Goal: Communication & Community: Answer question/provide support

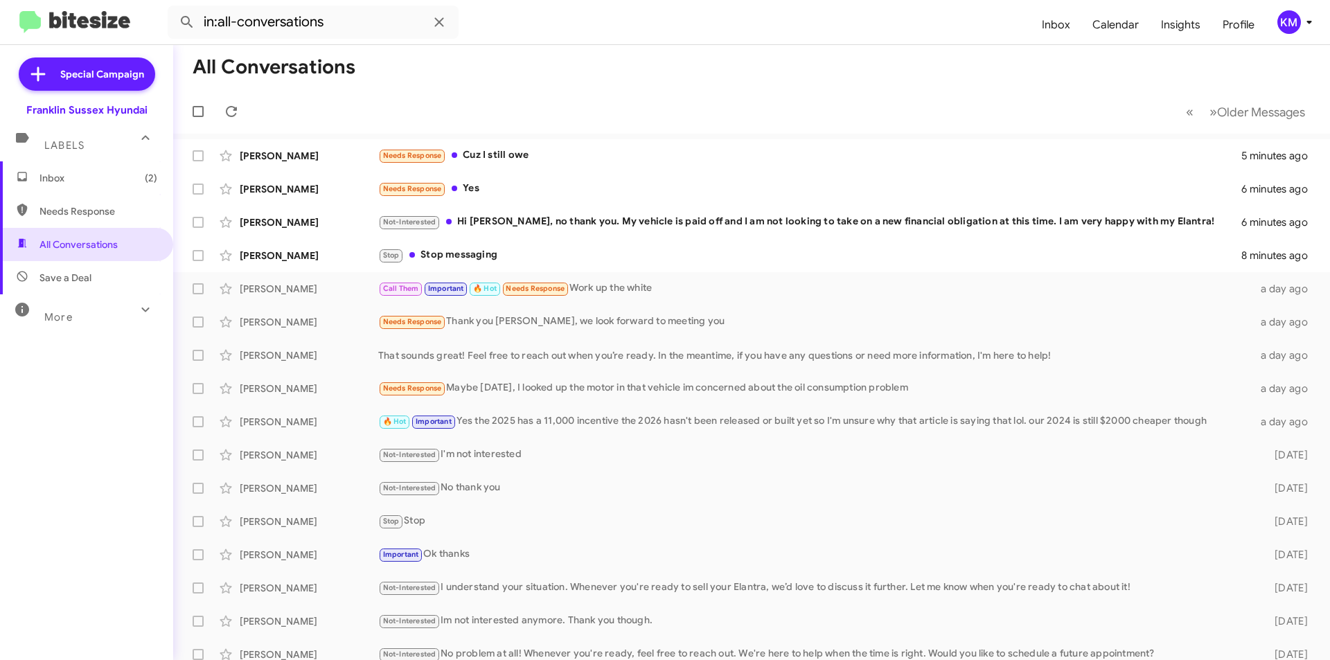
click at [500, 190] on div "Needs Response Yes" at bounding box center [809, 189] width 863 height 16
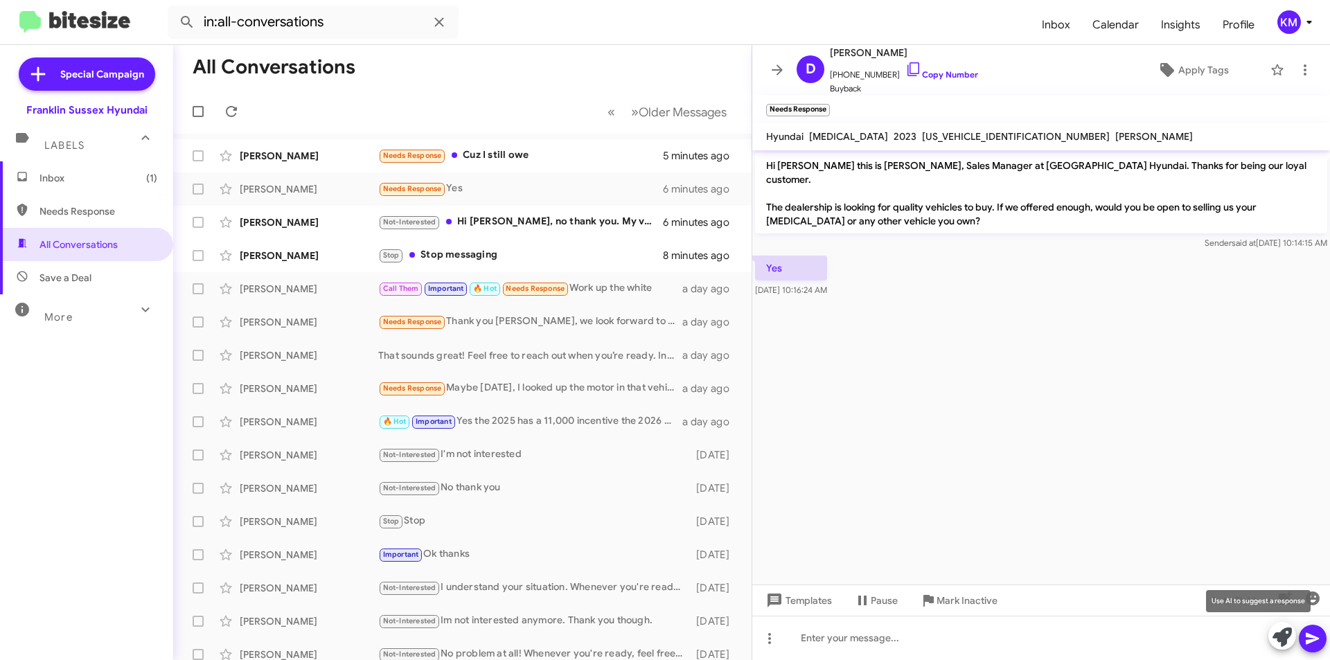
click at [1278, 635] on icon at bounding box center [1281, 636] width 19 height 19
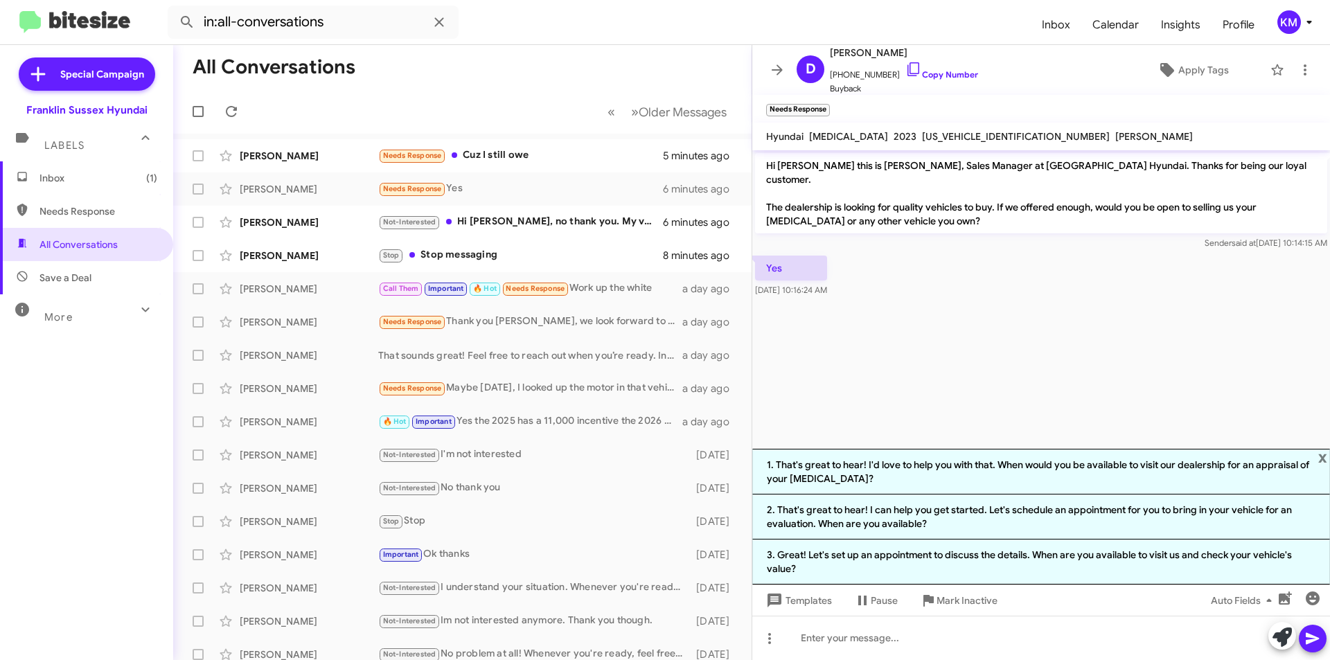
click at [910, 476] on li "1. That's great to hear! I'd love to help you with that. When would you be avai…" at bounding box center [1041, 472] width 578 height 46
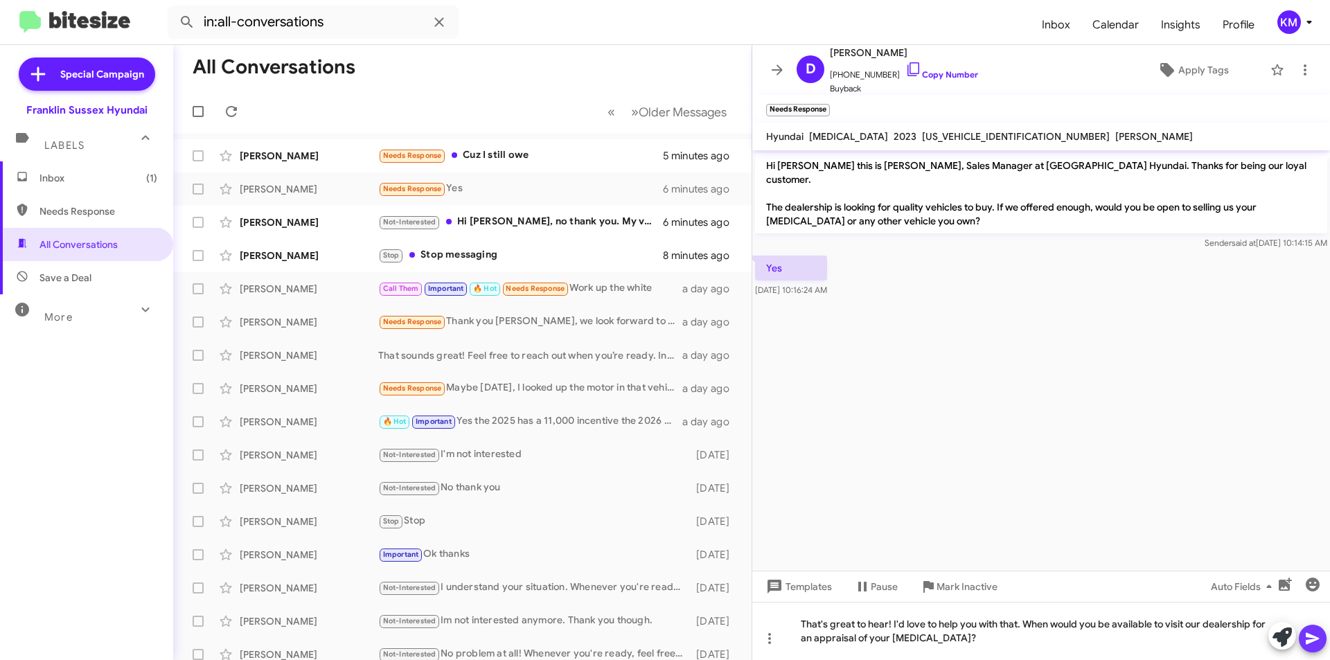
click at [1304, 626] on span at bounding box center [1312, 639] width 17 height 28
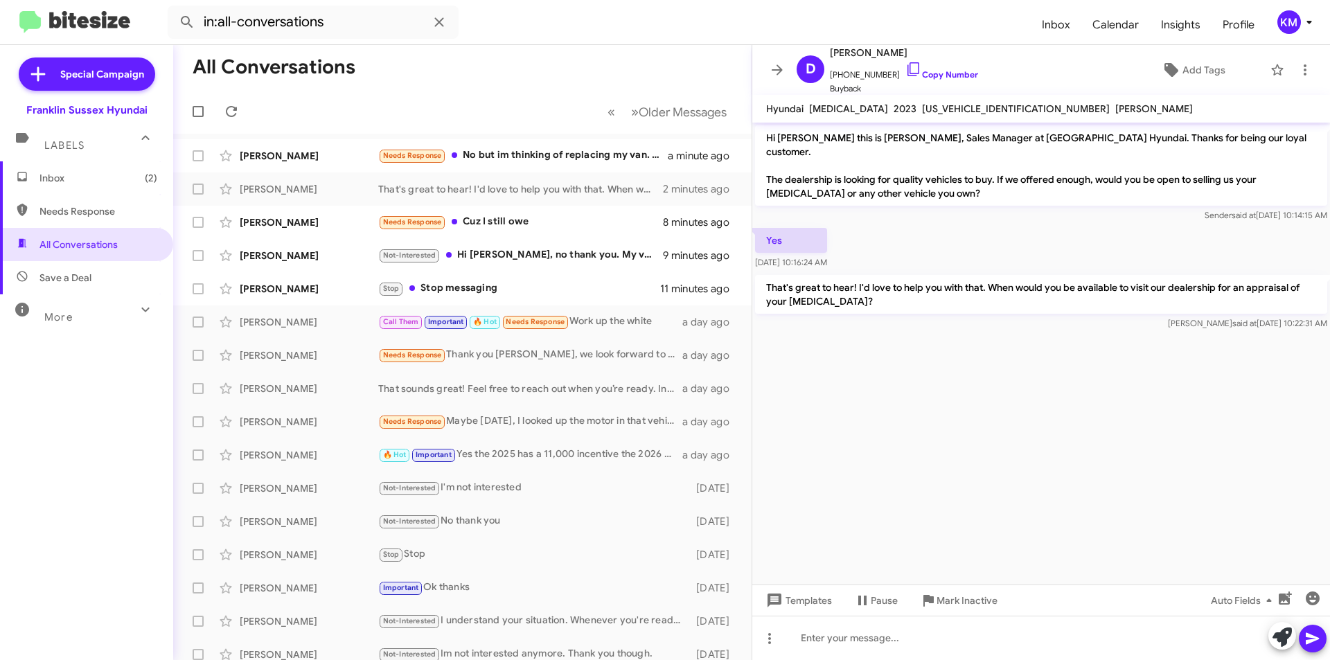
click at [519, 150] on div "Needs Response No but im thinking of replacing my van. What have you got used, …" at bounding box center [522, 155] width 289 height 16
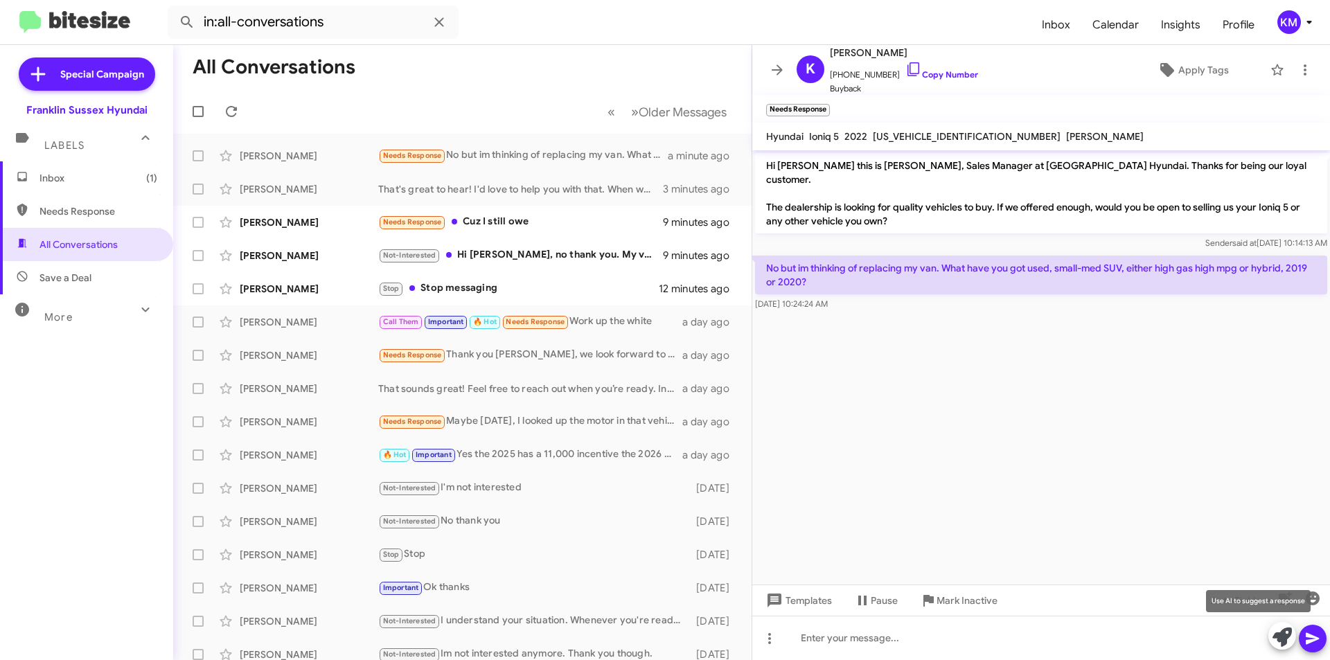
click at [1278, 638] on icon at bounding box center [1281, 636] width 19 height 19
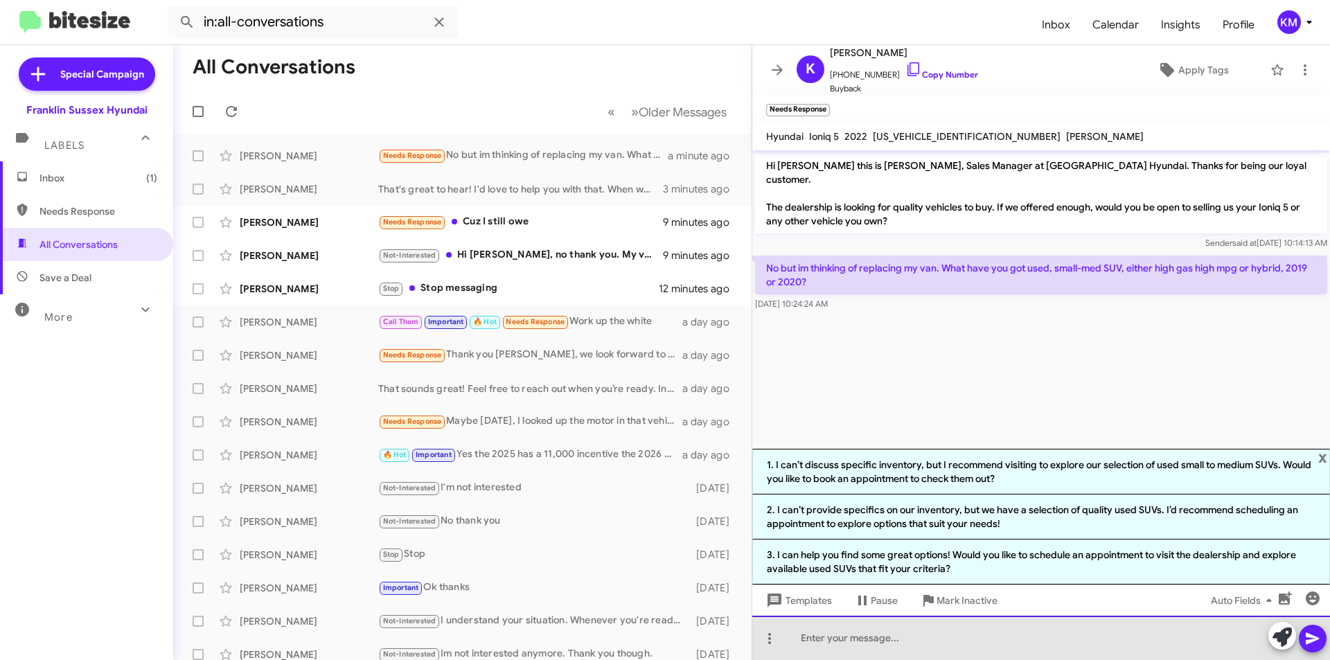
click at [913, 630] on div at bounding box center [1041, 638] width 578 height 44
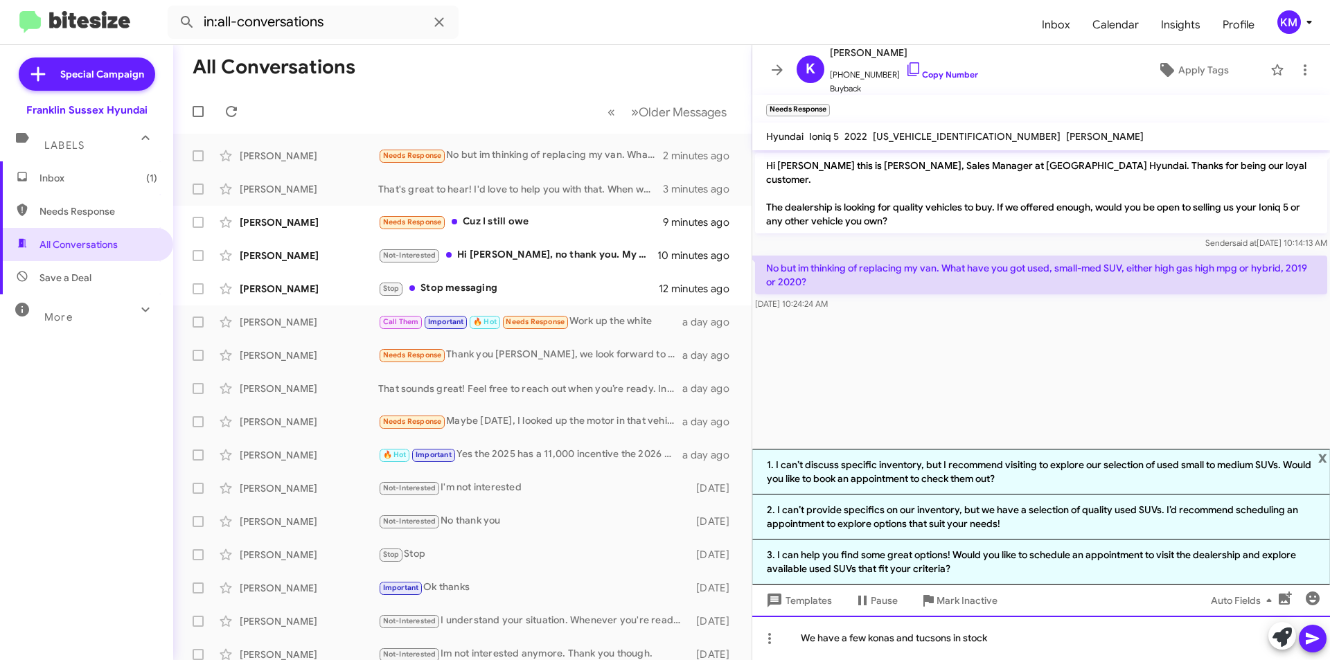
click at [934, 638] on div "We have a few konas and tucsons in stock" at bounding box center [1041, 638] width 578 height 44
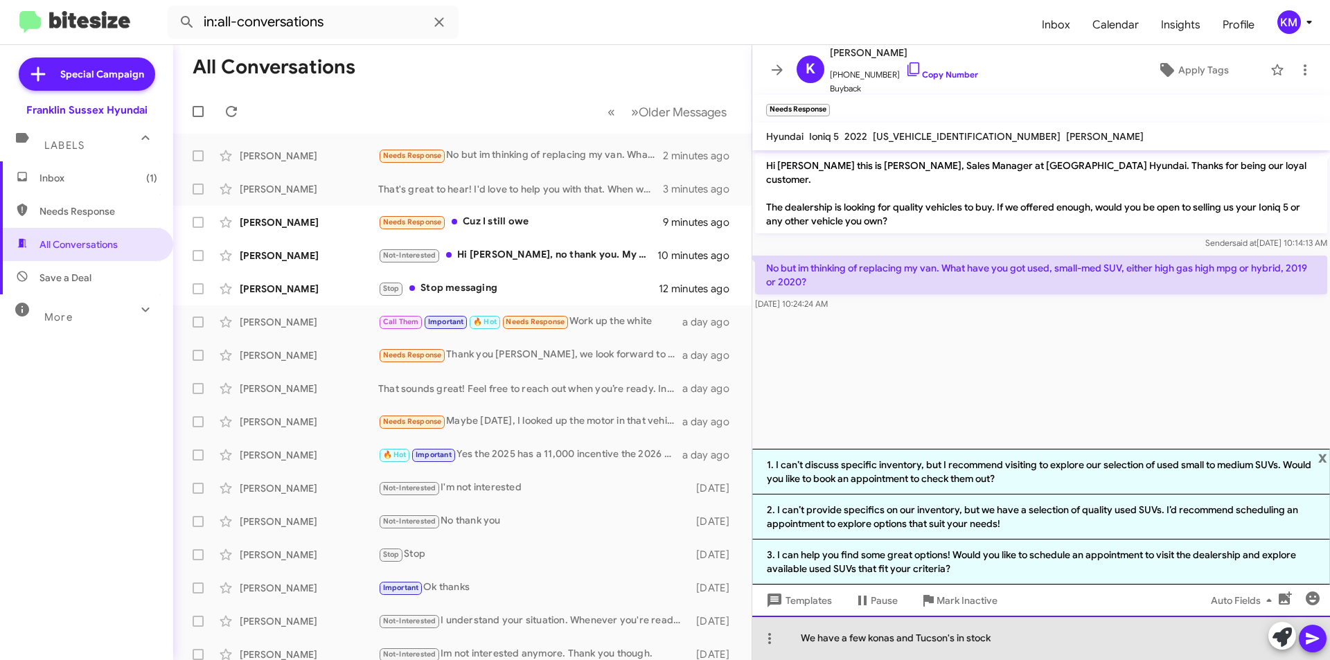
click at [873, 636] on div "We have a few konas and Tucson's in stock" at bounding box center [1041, 638] width 578 height 44
drag, startPoint x: 873, startPoint y: 637, endPoint x: 1037, endPoint y: 632, distance: 164.2
click at [1037, 632] on div "We have a few konas and Tucson's in stock" at bounding box center [1041, 638] width 578 height 44
click at [1008, 637] on div "We have a few konas and Tucson's in stock" at bounding box center [1041, 638] width 578 height 44
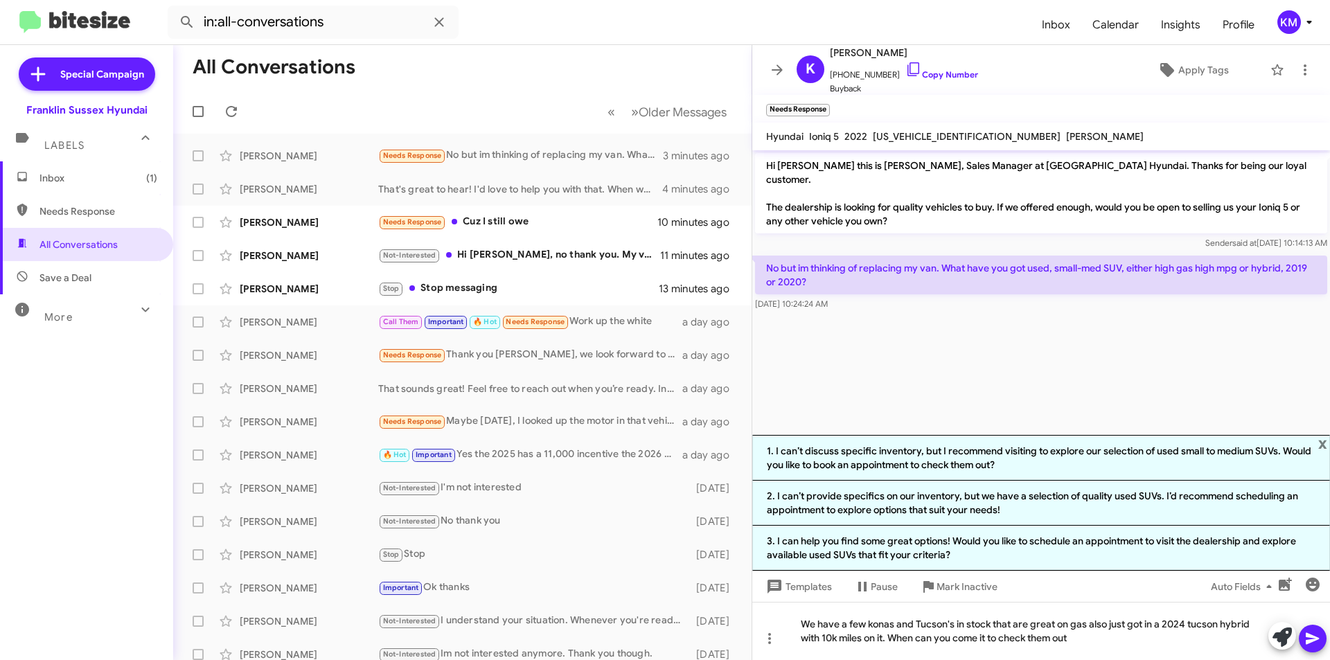
click at [1319, 645] on icon at bounding box center [1312, 638] width 17 height 17
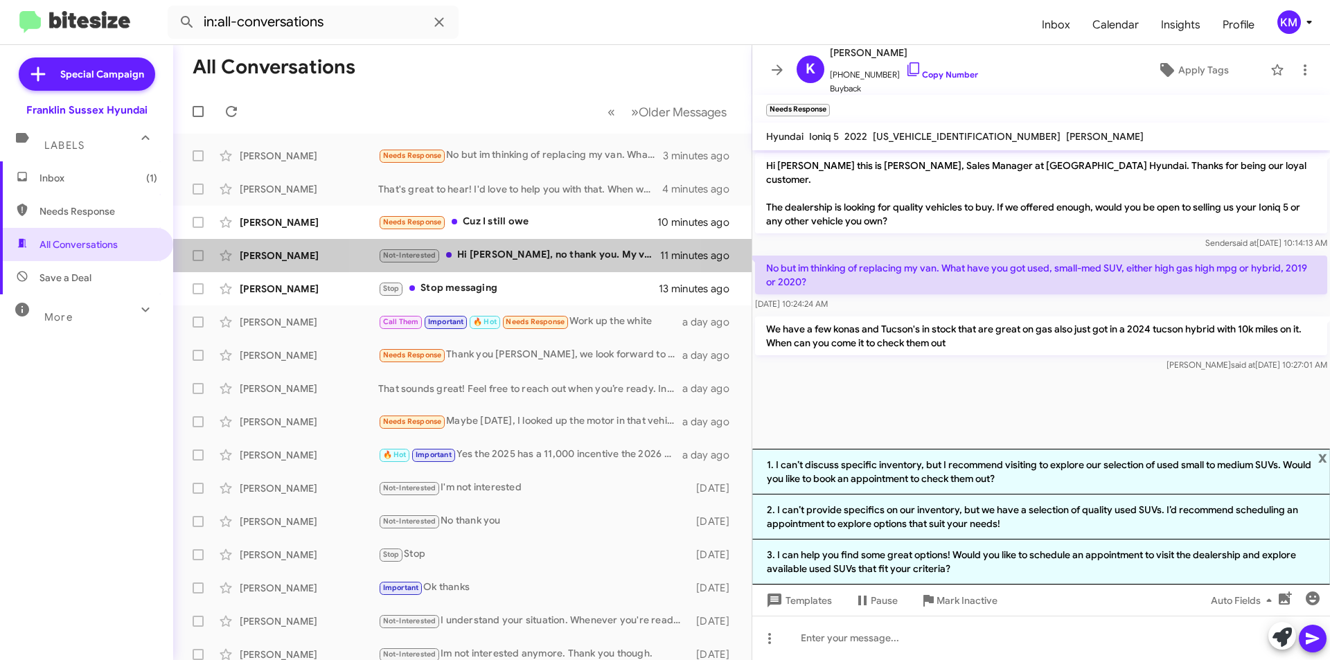
click at [505, 251] on div "Not-Interested Hi Ken, no thank you. My vehicle is paid off and I am not lookin…" at bounding box center [519, 255] width 282 height 16
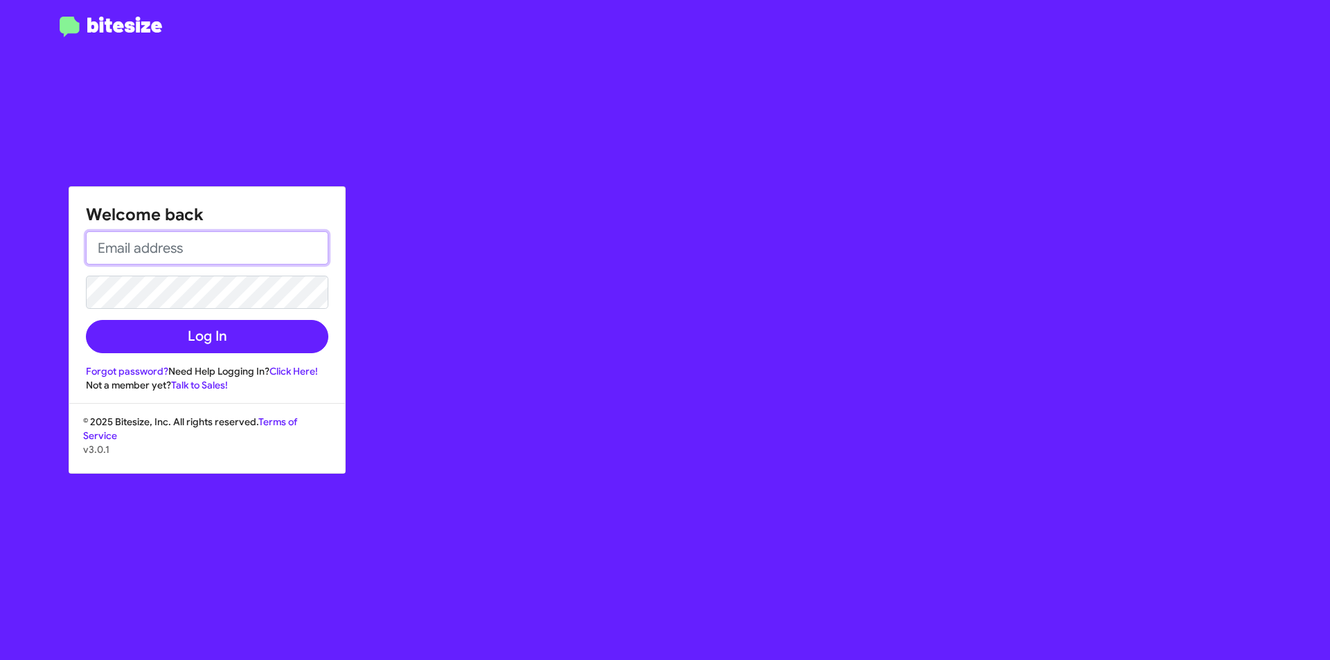
type input "kmccallion@nielsenautos.com"
click at [163, 249] on input "kmccallion@nielsenautos.com" at bounding box center [207, 247] width 242 height 33
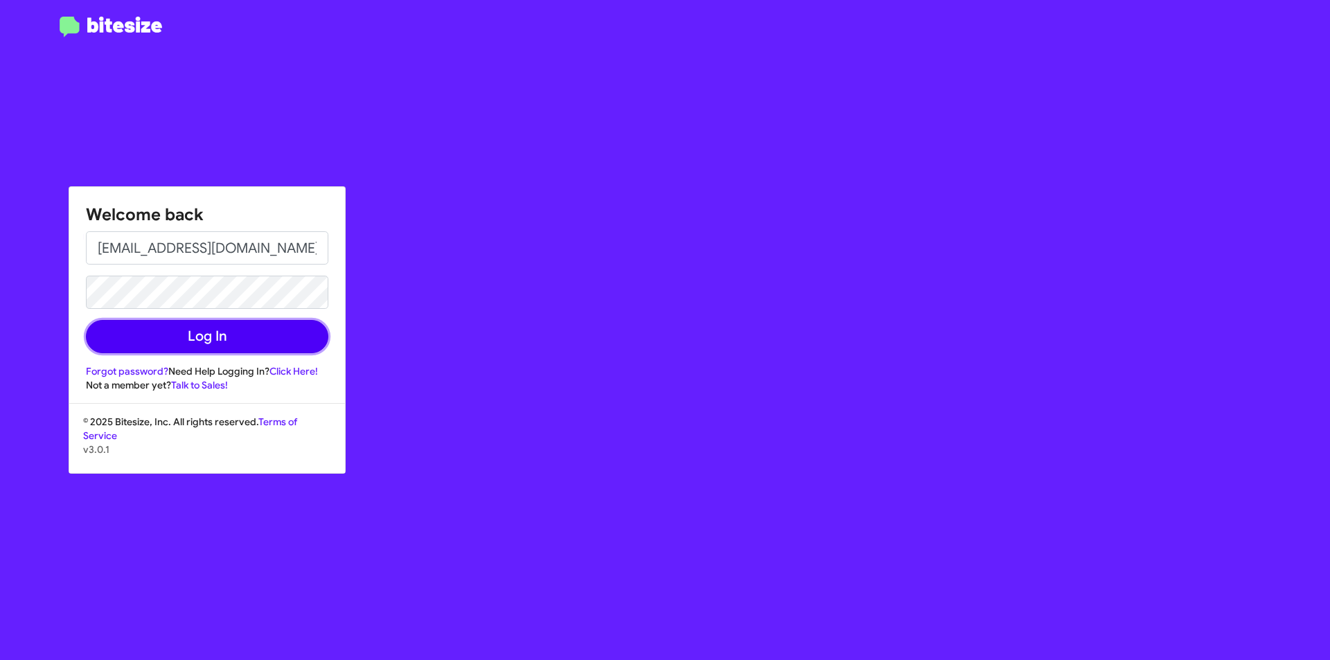
click at [143, 326] on button "Log In" at bounding box center [207, 336] width 242 height 33
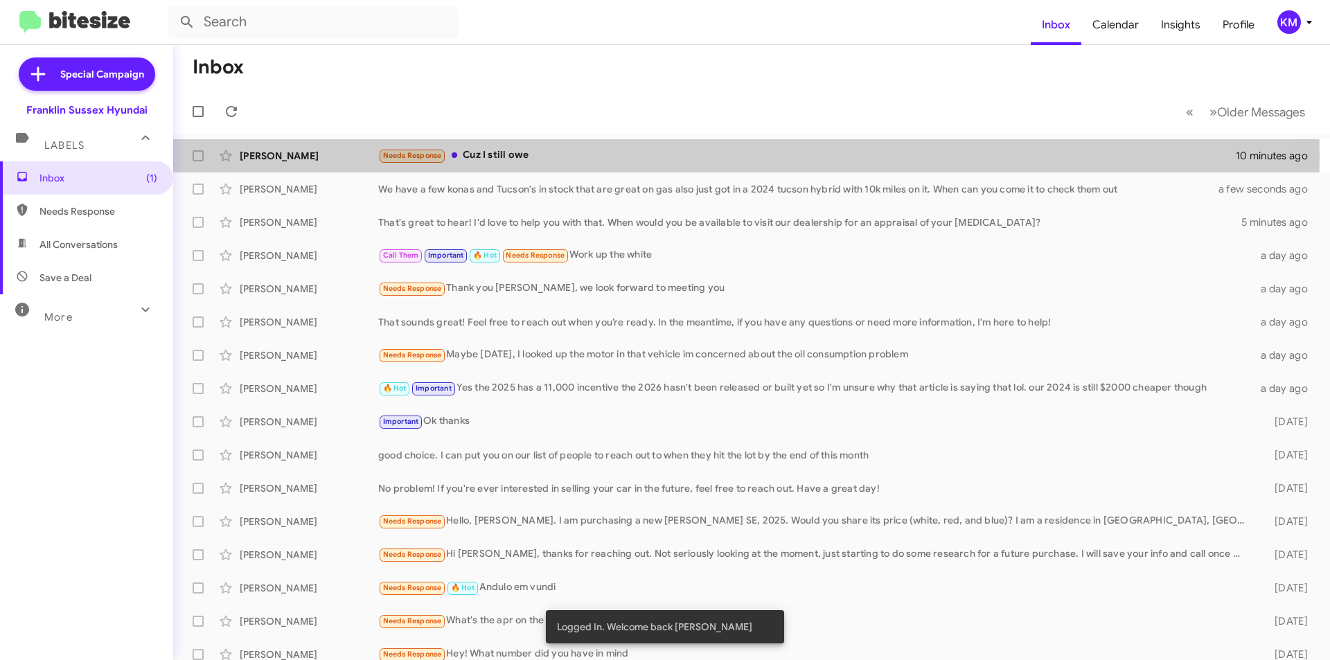
click at [515, 158] on div "Needs Response Cuz I still owe" at bounding box center [806, 155] width 857 height 16
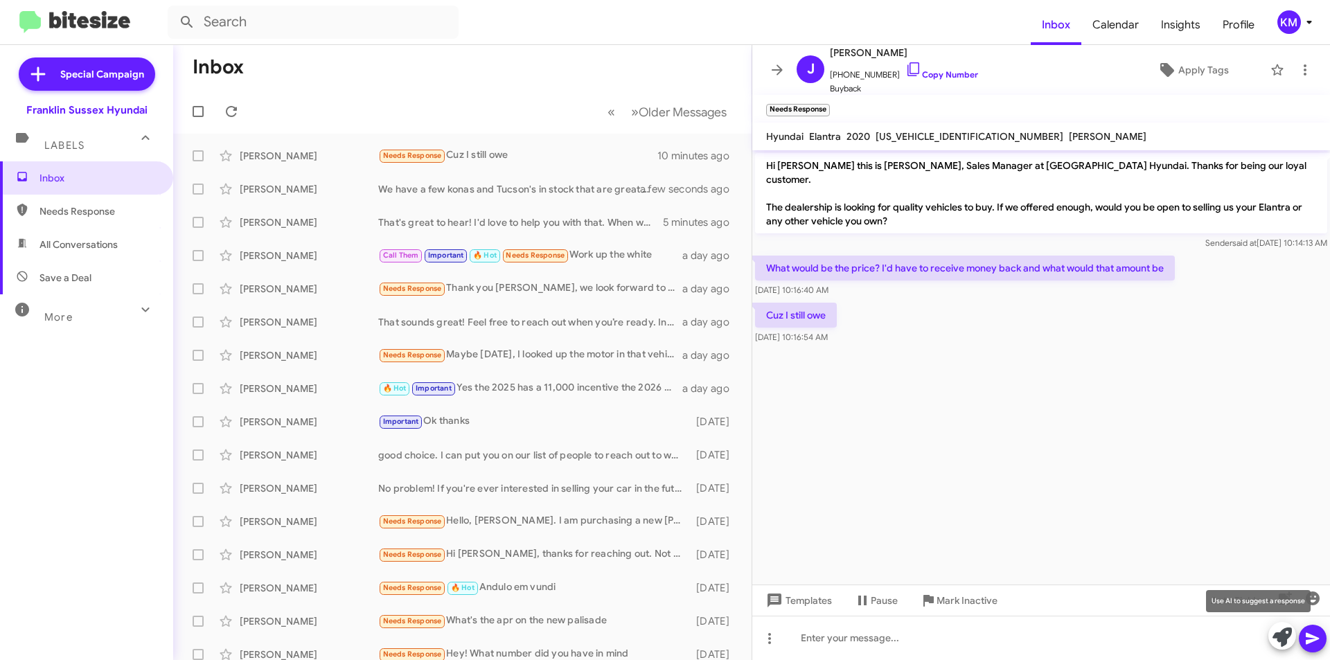
click at [1283, 638] on icon at bounding box center [1281, 636] width 19 height 19
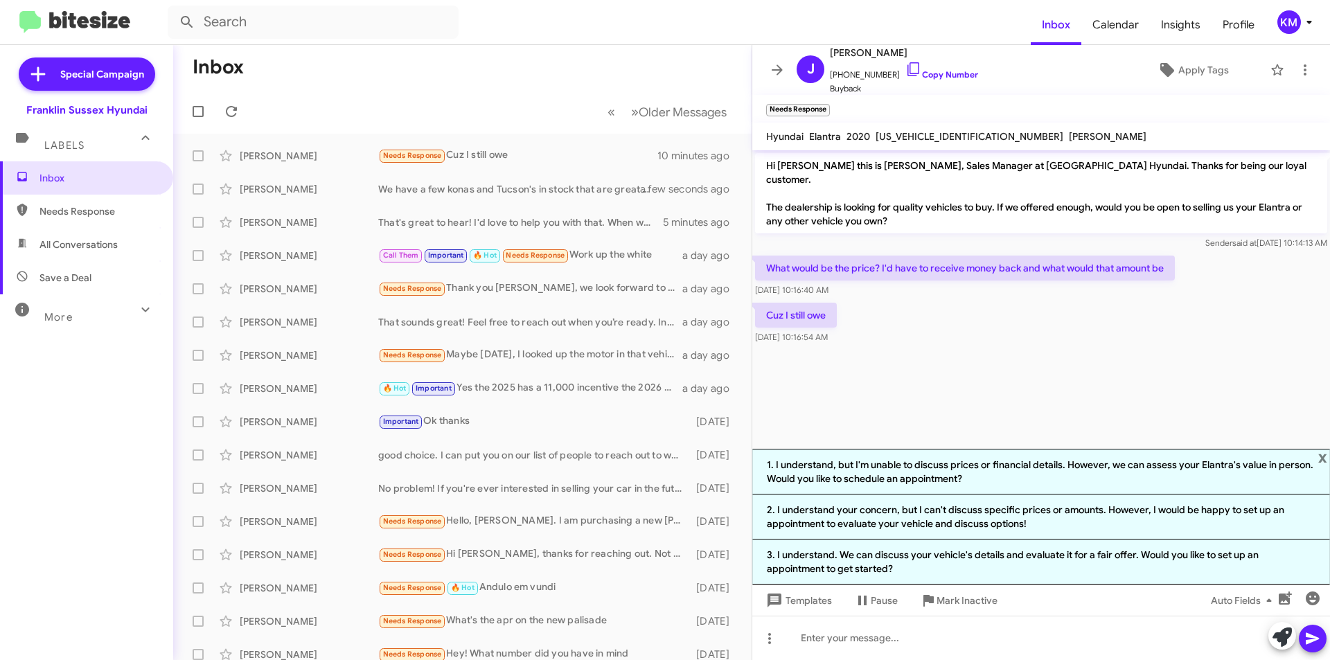
click at [1010, 474] on li "1. I understand, but I'm unable to discuss prices or financial details. However…" at bounding box center [1041, 472] width 578 height 46
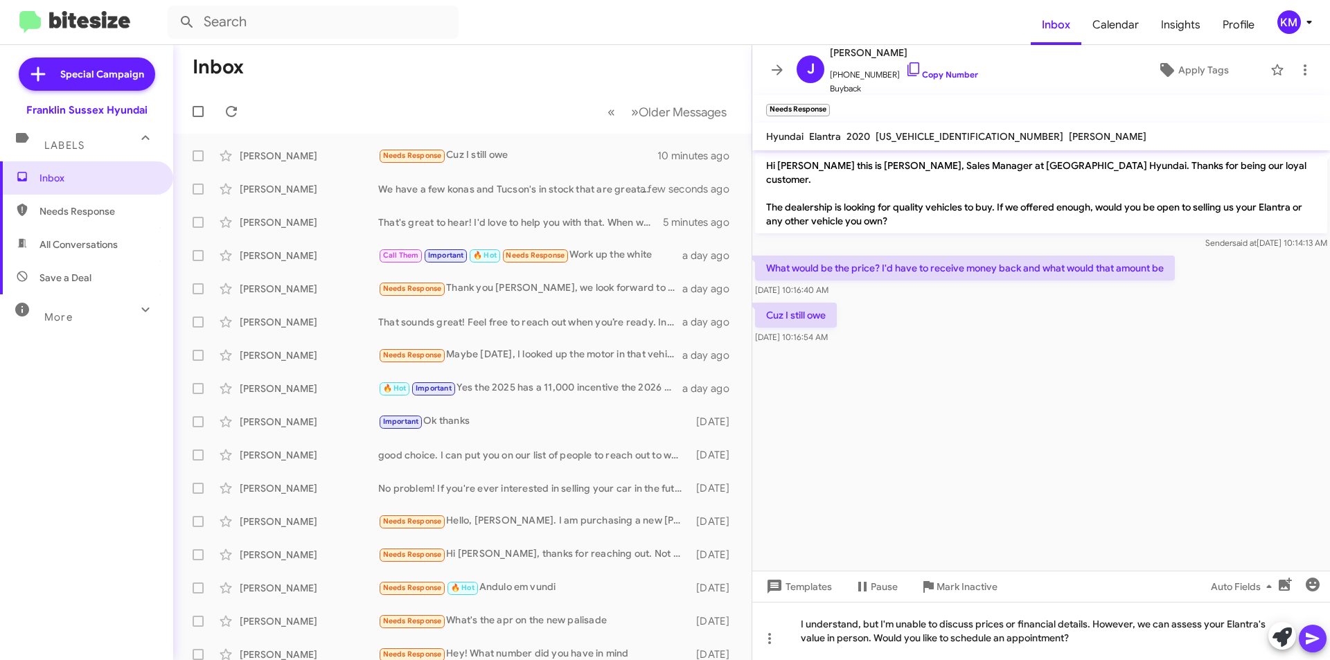
click at [1324, 643] on button at bounding box center [1312, 639] width 28 height 28
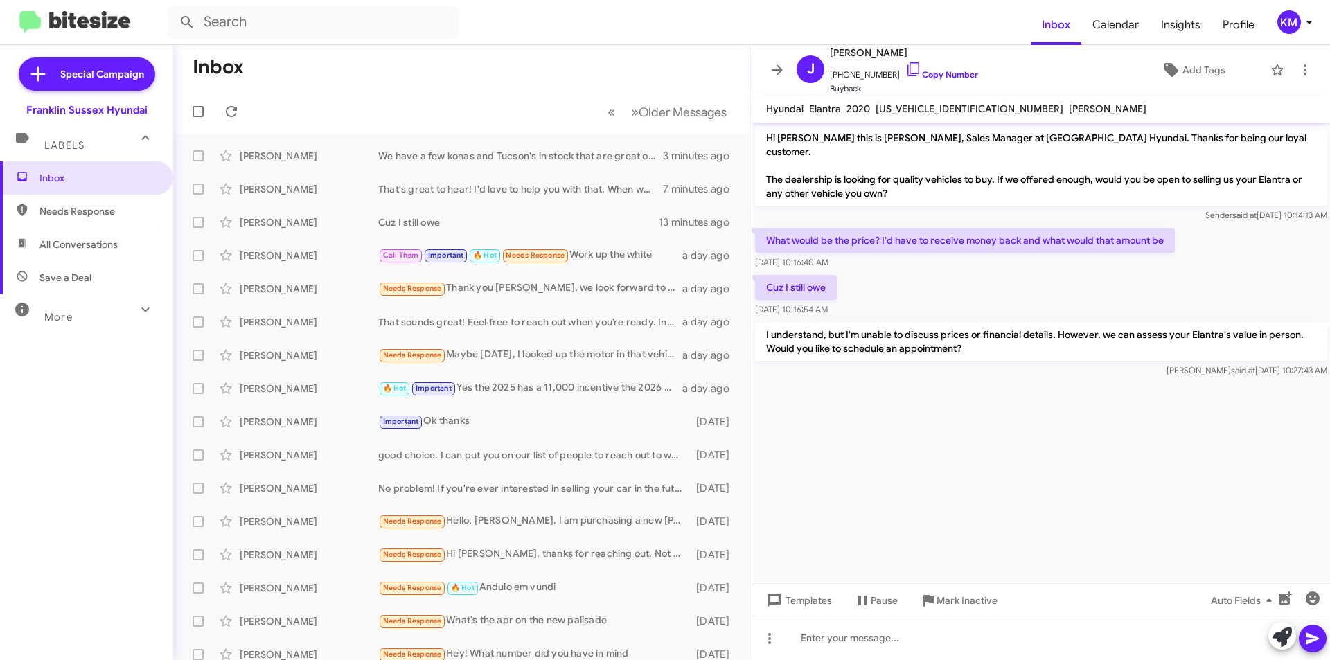
drag, startPoint x: 1143, startPoint y: 222, endPoint x: 552, endPoint y: 687, distance: 751.5
click at [73, 240] on span "All Conversations" at bounding box center [78, 245] width 78 height 14
type input "in:all-conversations"
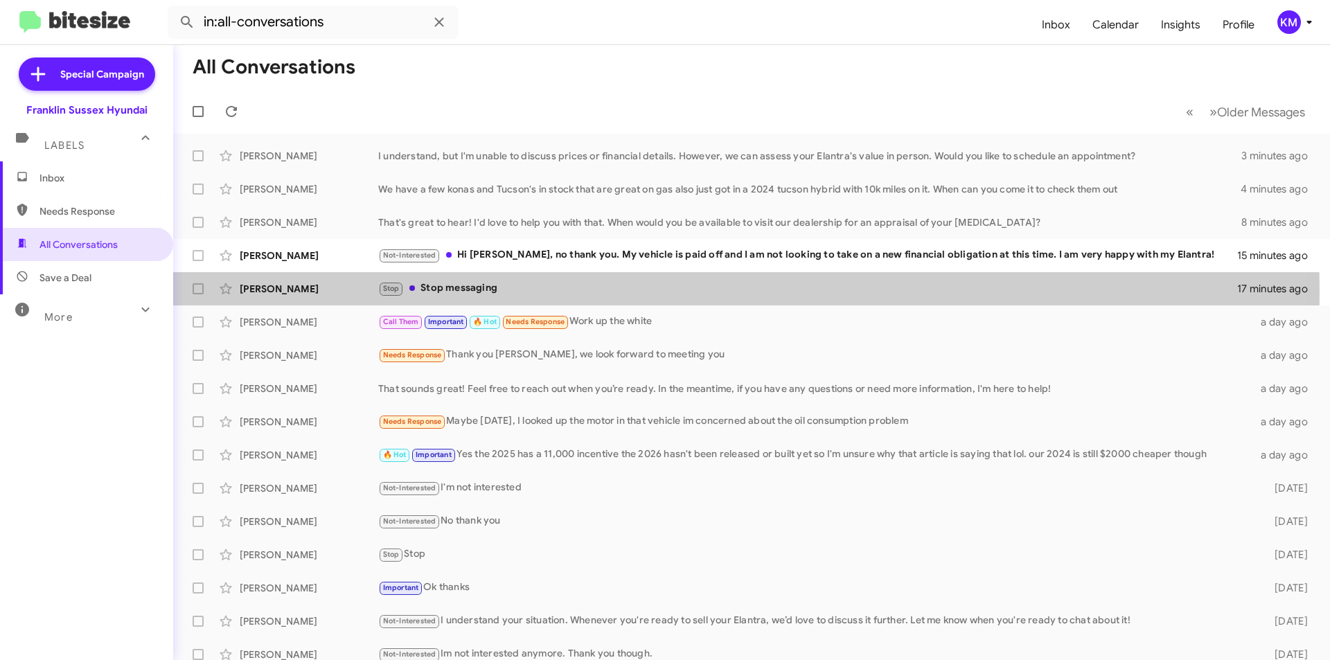
click at [521, 292] on div "Stop Stop messaging" at bounding box center [807, 288] width 859 height 16
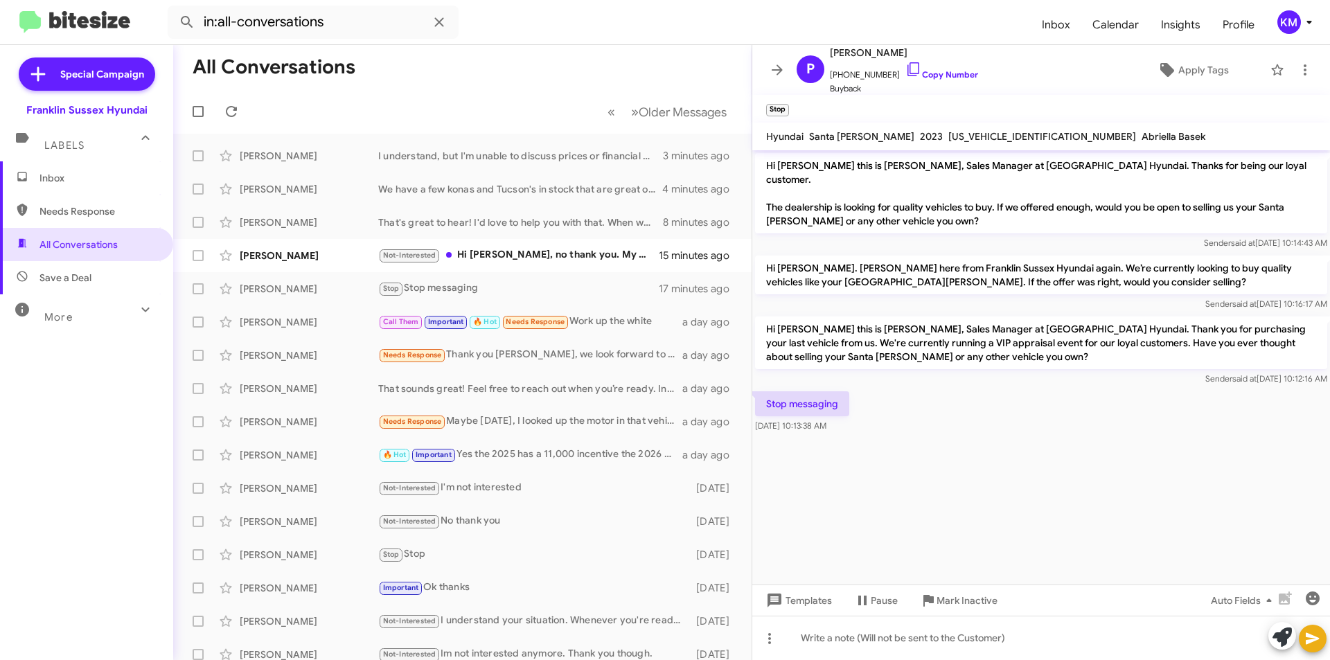
click at [485, 254] on div "Not-Interested Hi Ken, no thank you. My vehicle is paid off and I am not lookin…" at bounding box center [518, 255] width 280 height 16
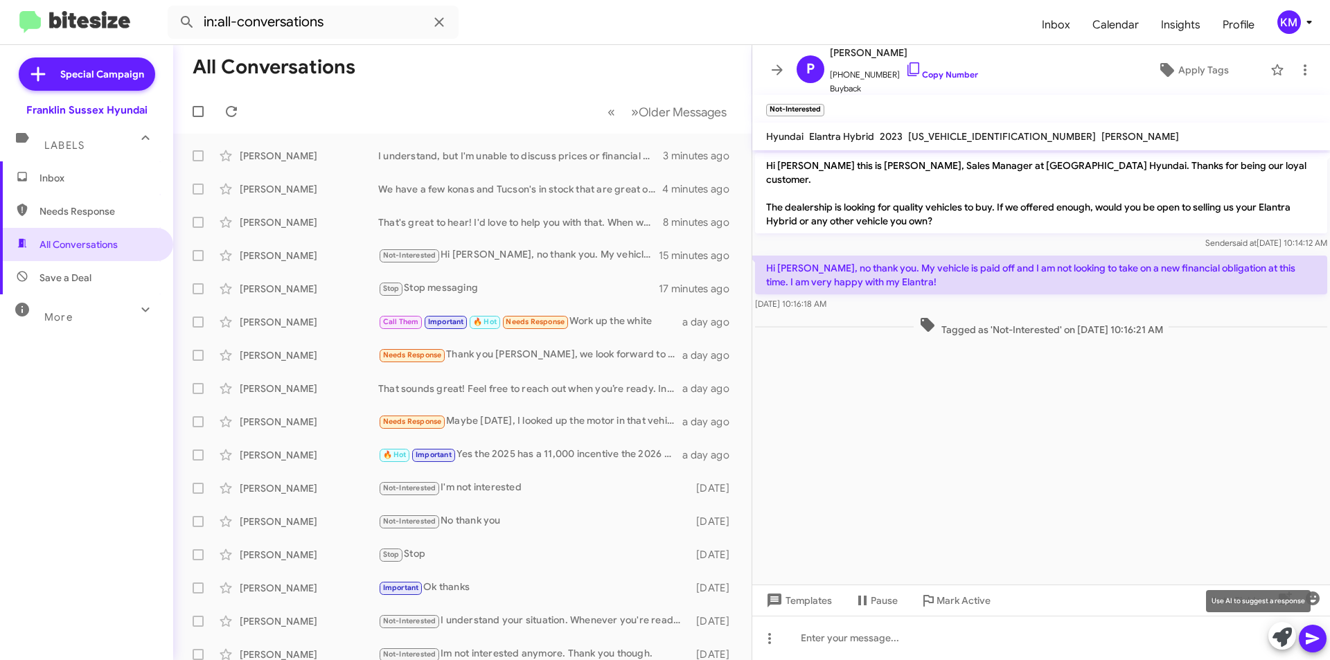
click at [1278, 638] on icon at bounding box center [1281, 636] width 19 height 19
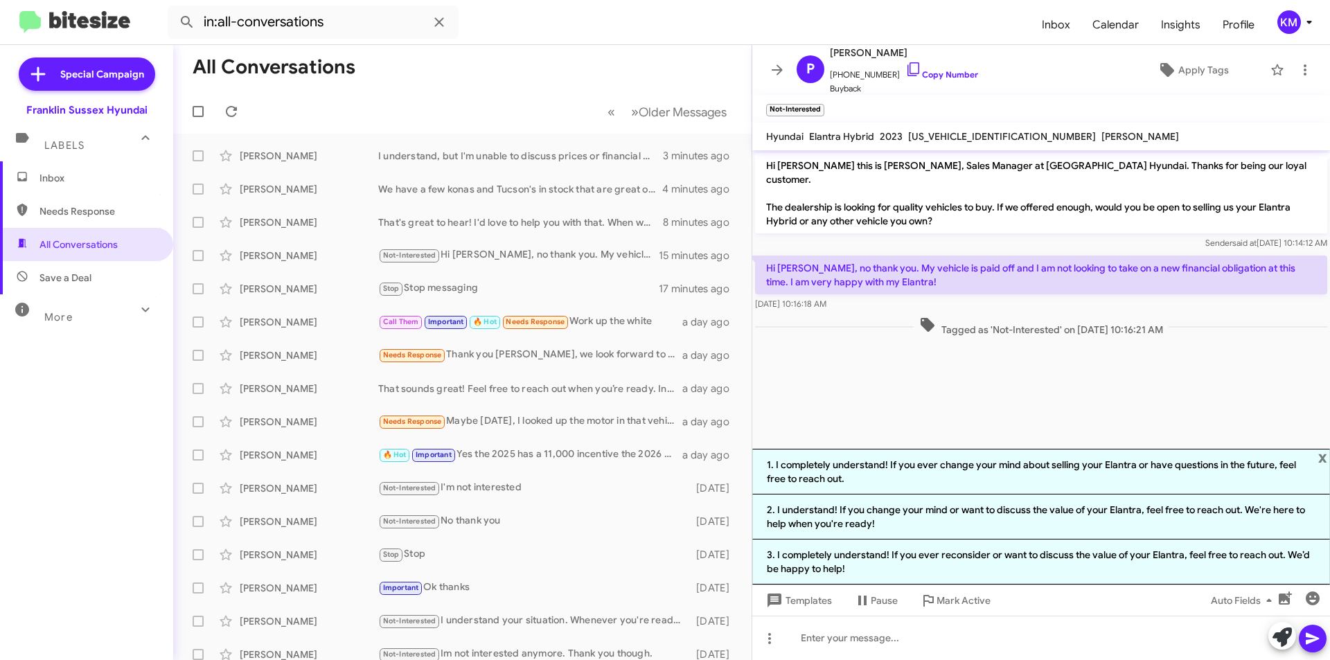
click at [961, 470] on li "1. I completely understand! If you ever change your mind about selling your Ela…" at bounding box center [1041, 472] width 578 height 46
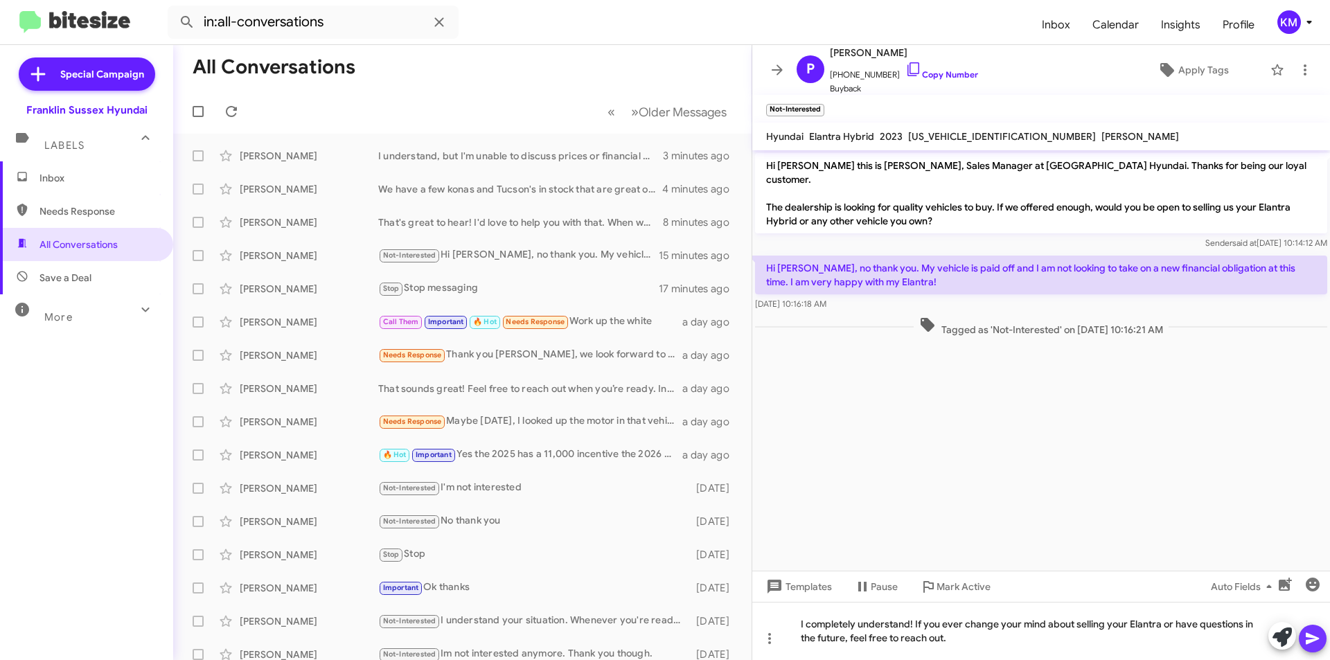
click at [1316, 645] on icon at bounding box center [1312, 638] width 17 height 17
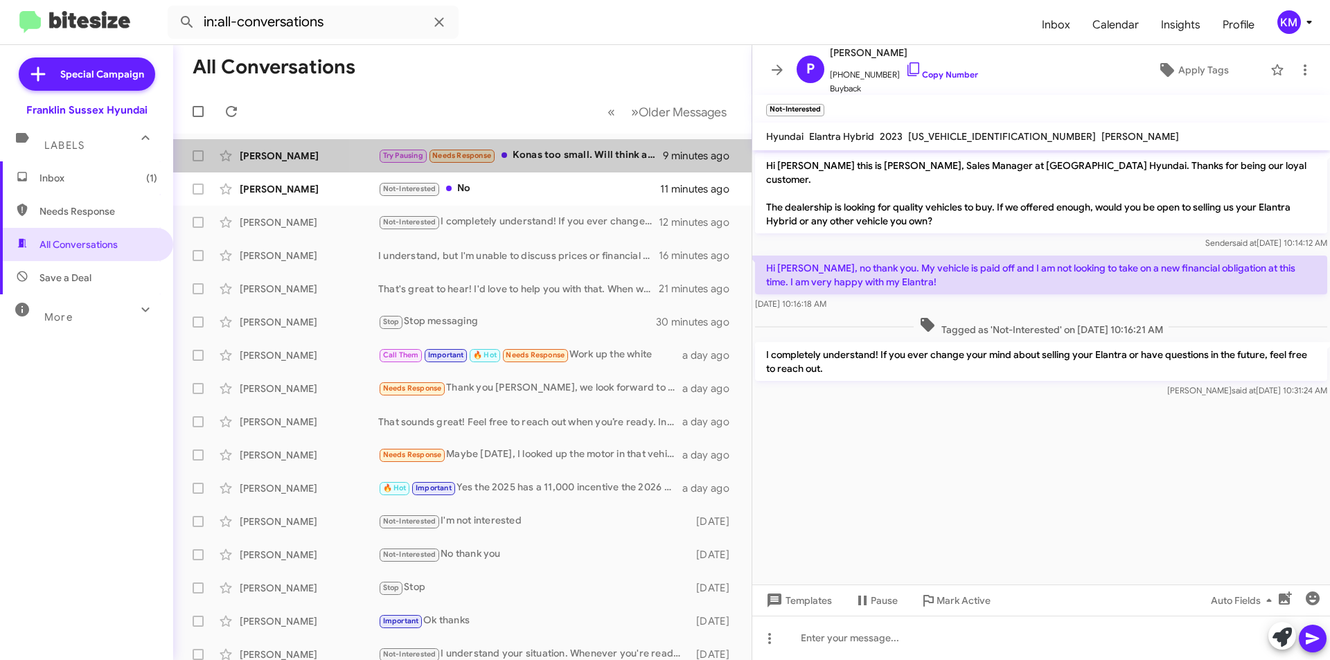
click at [552, 159] on div "Try Pausing Needs Response Konas too small. Will think about the Tucson and get…" at bounding box center [520, 155] width 285 height 16
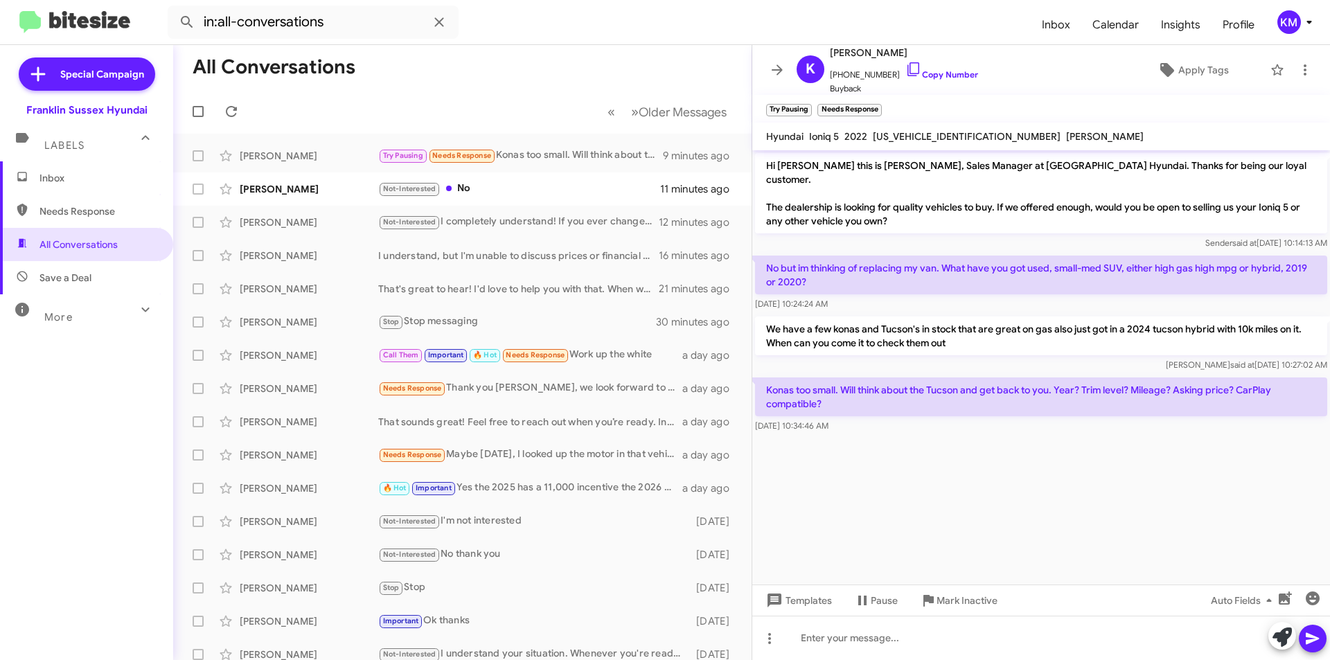
click at [992, 494] on cdk-virtual-scroll-viewport "Hi Kathy this is Ken Mccallion, Sales Manager at Franklin Sussex Hyundai. Thank…" at bounding box center [1041, 367] width 578 height 434
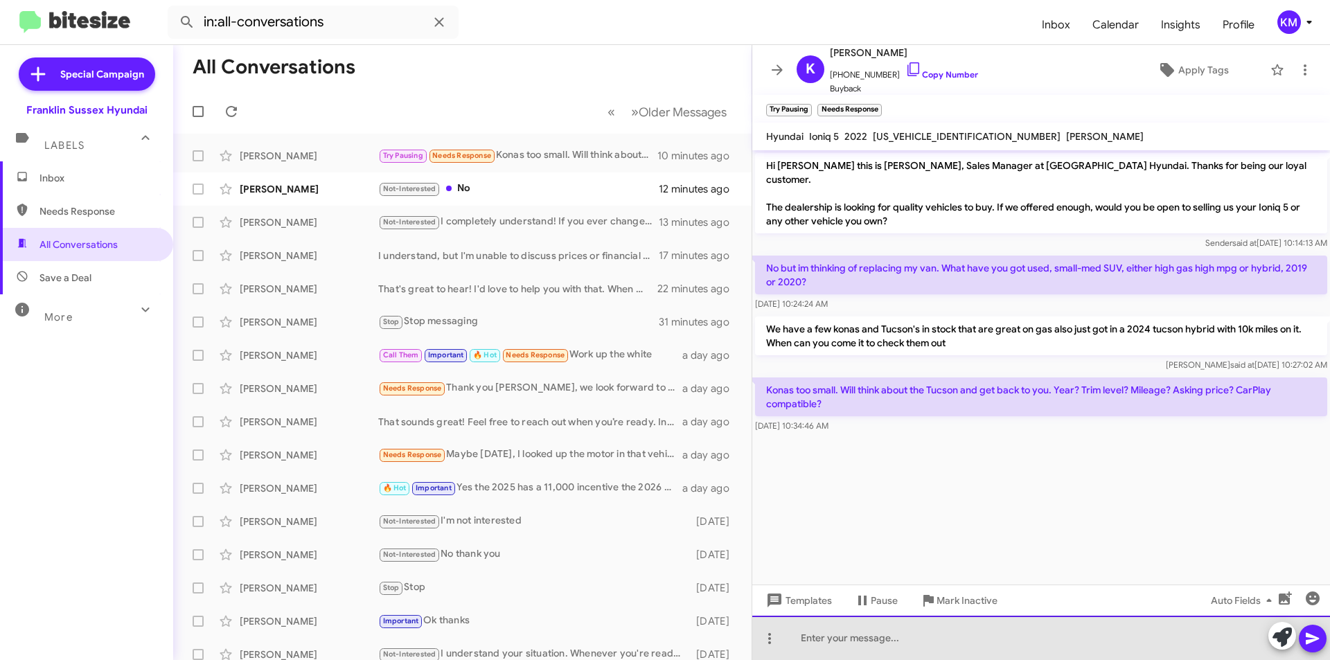
click at [822, 638] on div at bounding box center [1041, 638] width 578 height 44
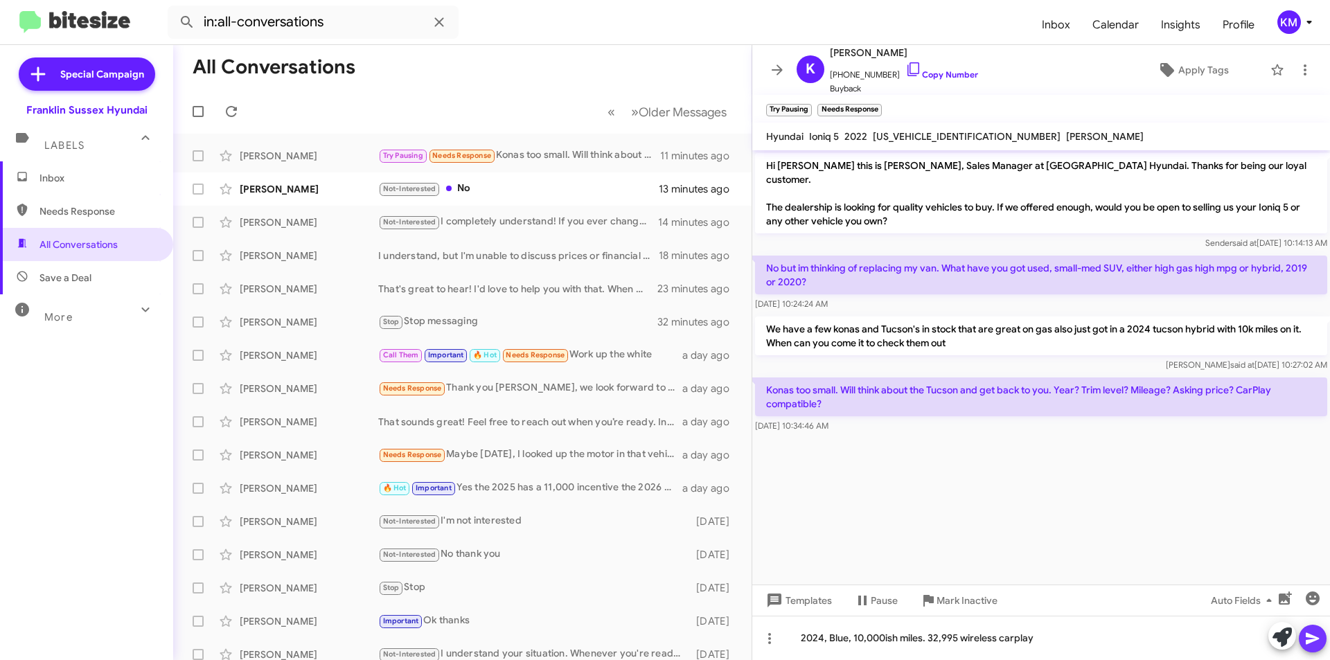
click at [1315, 645] on icon at bounding box center [1312, 638] width 17 height 17
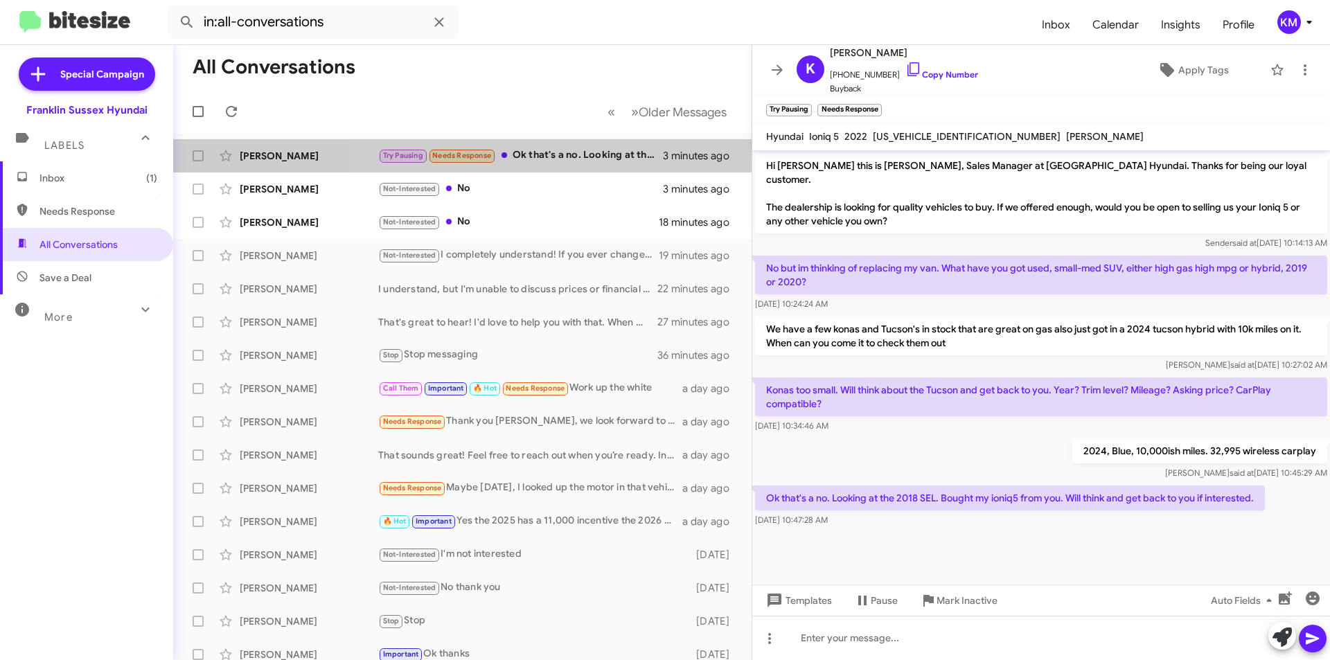
click at [611, 157] on div "Try Pausing Needs Response Ok that's a no. Looking at the 2018 SEL. Bought my i…" at bounding box center [520, 155] width 285 height 16
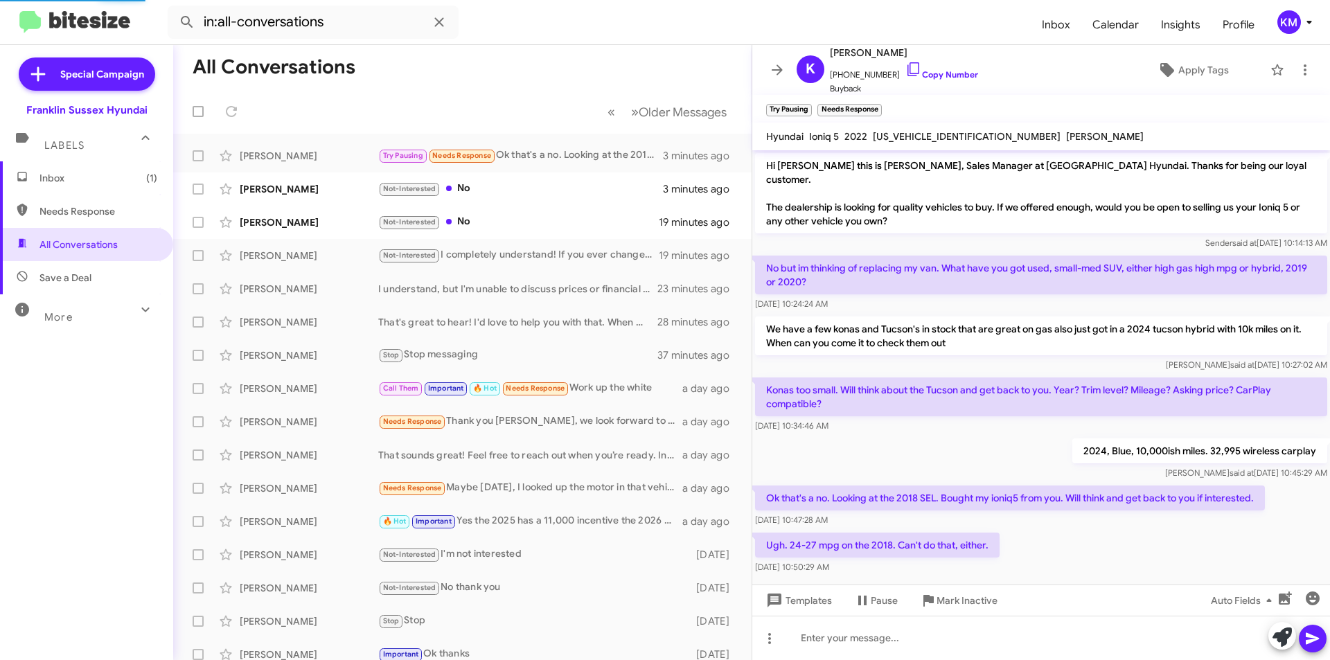
scroll to position [3, 0]
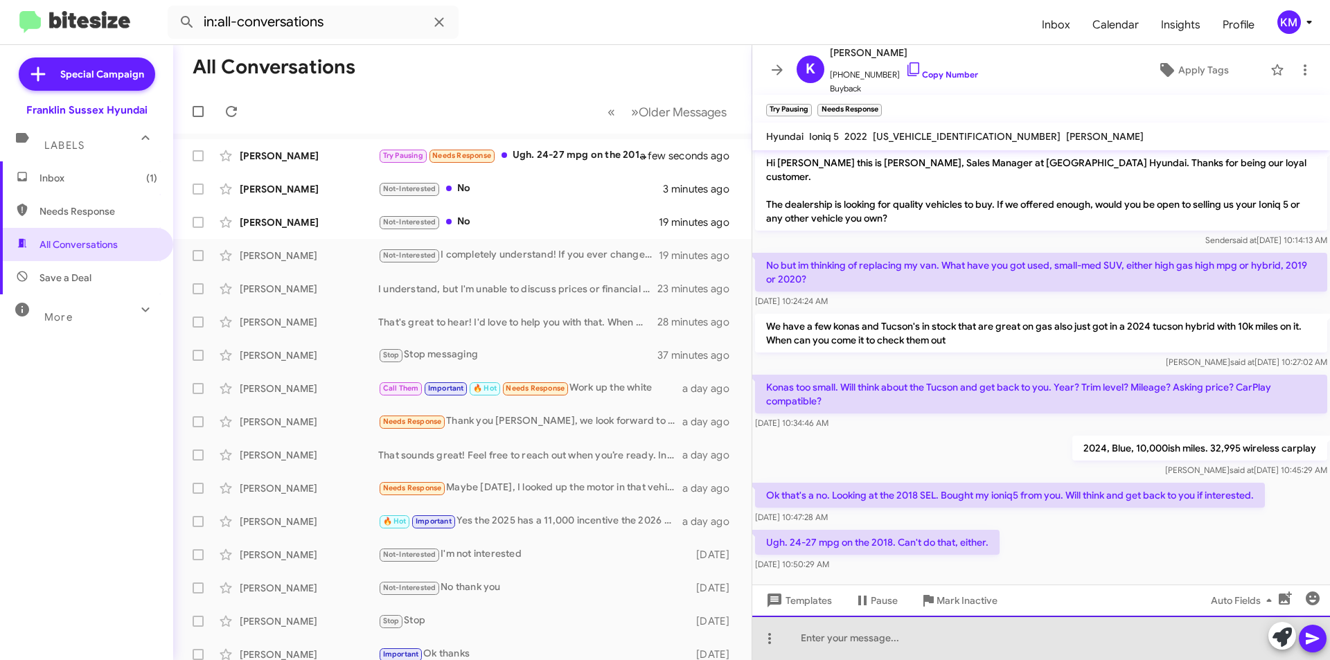
click at [852, 632] on div at bounding box center [1041, 638] width 578 height 44
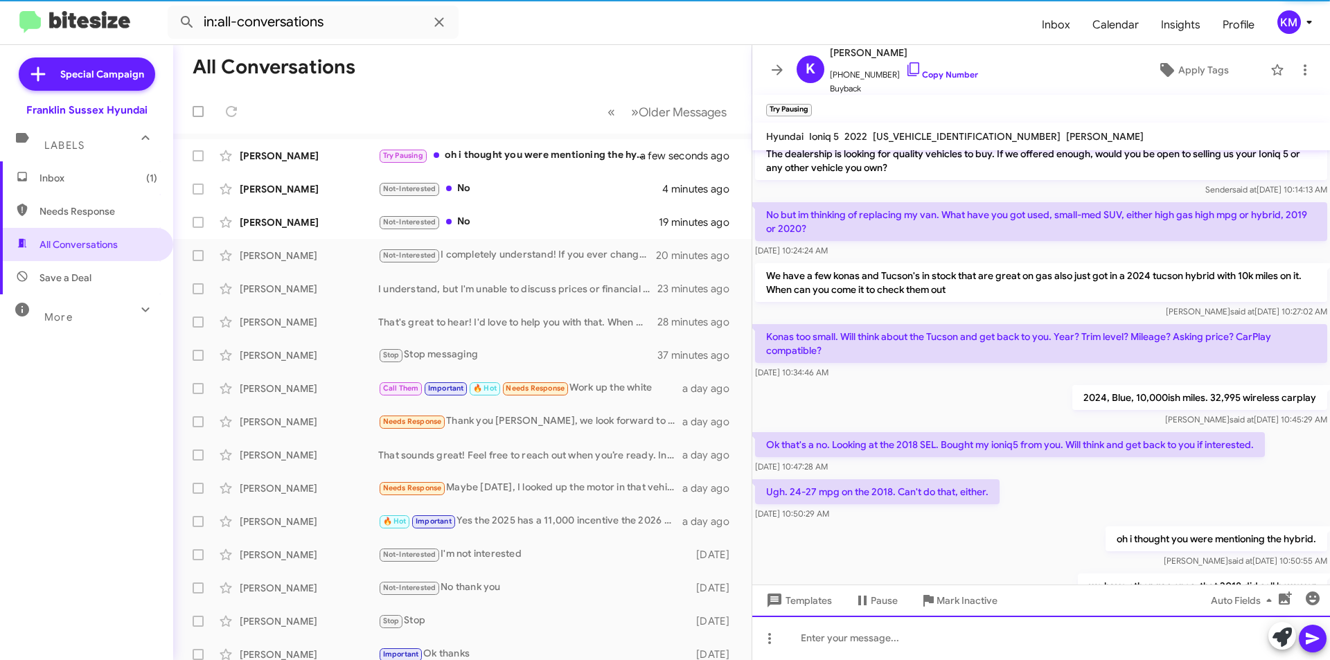
scroll to position [104, 0]
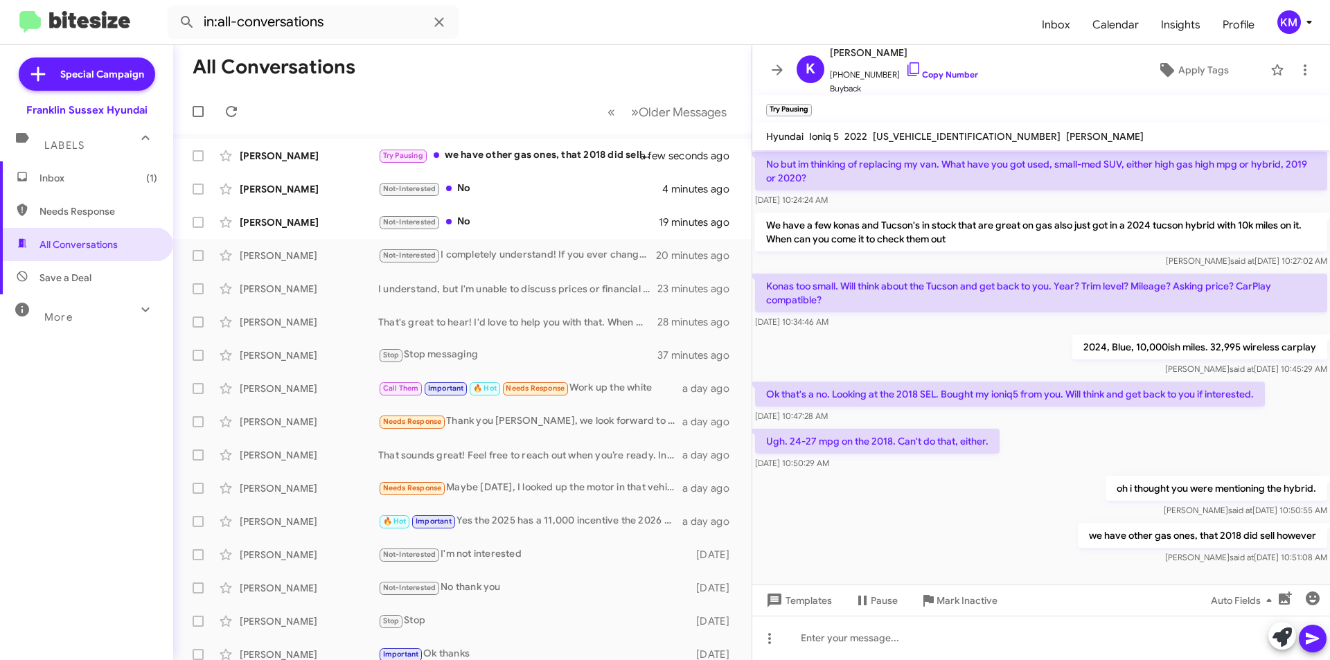
click at [483, 222] on div "Not-Interested No" at bounding box center [518, 222] width 280 height 16
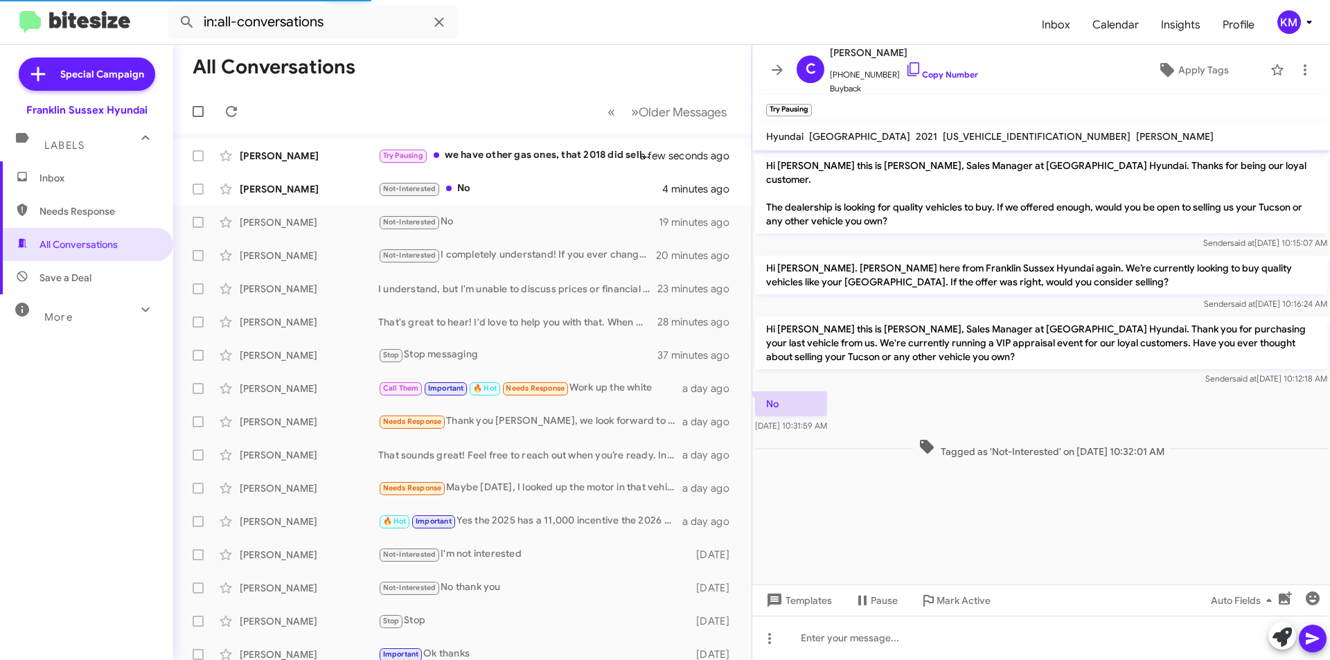
click at [480, 195] on div "Not-Interested No" at bounding box center [520, 189] width 284 height 16
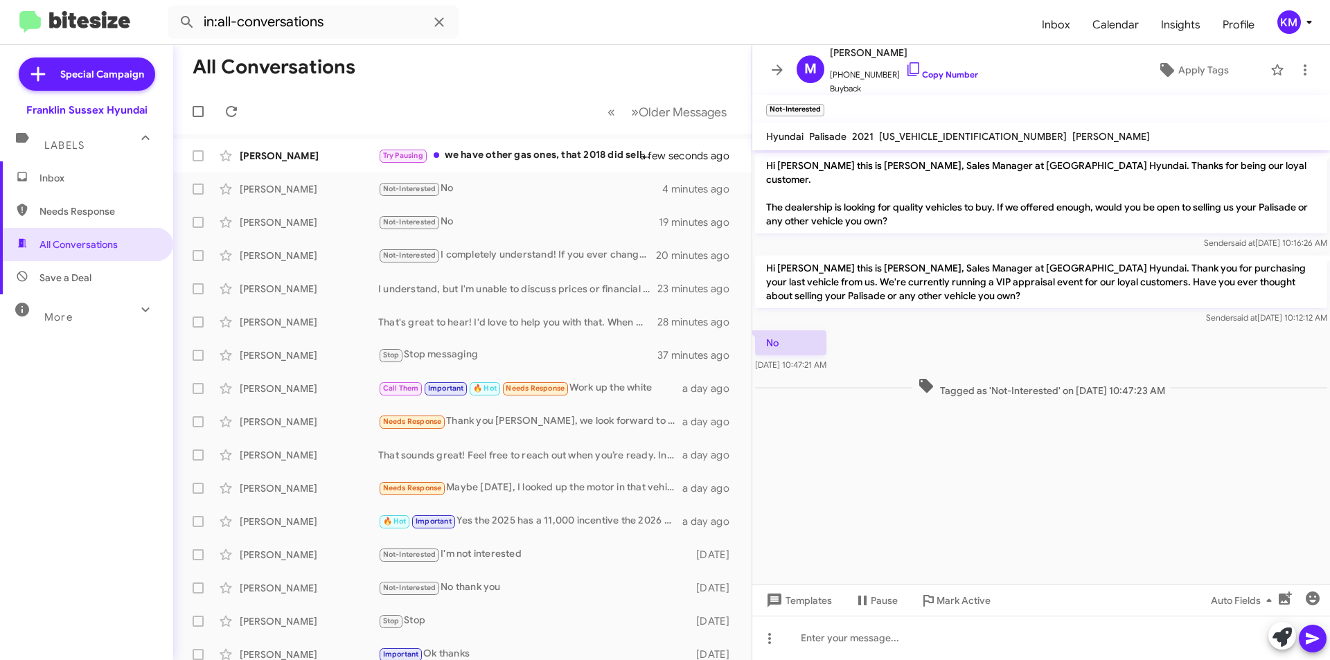
click at [505, 167] on div "Kathy Heintz Try Pausing we have other gas ones, that 2018 did sell however a f…" at bounding box center [462, 156] width 556 height 28
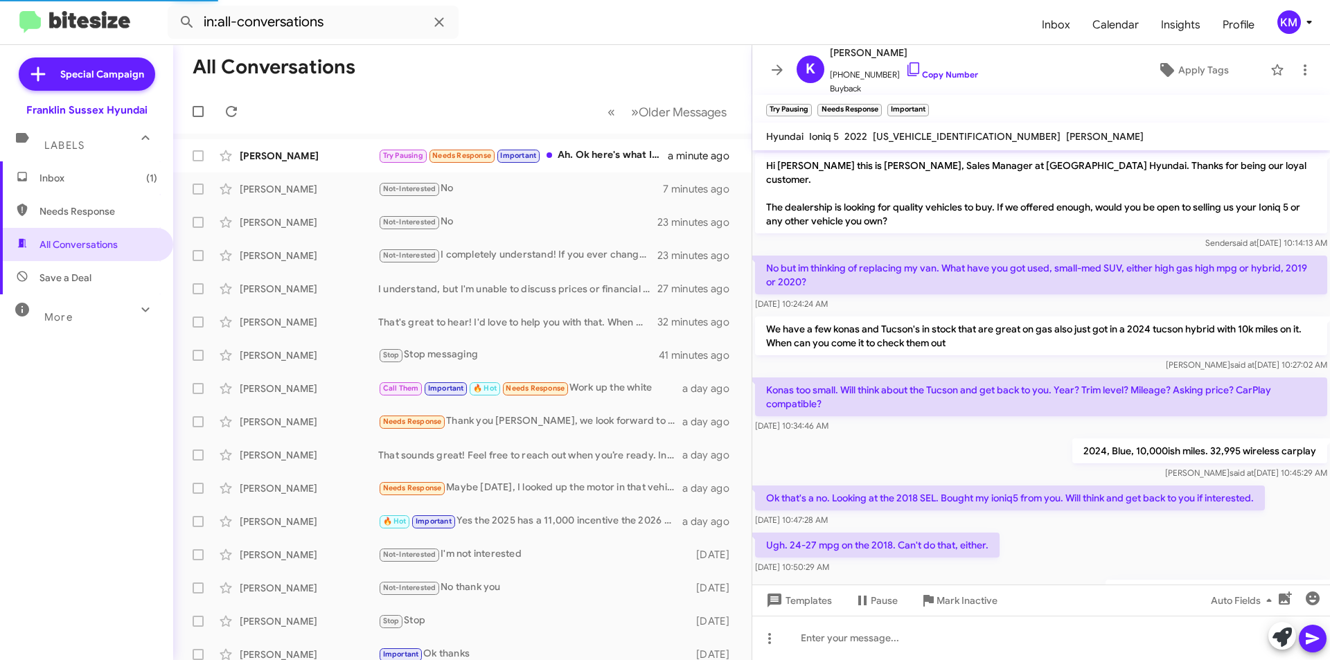
scroll to position [141, 0]
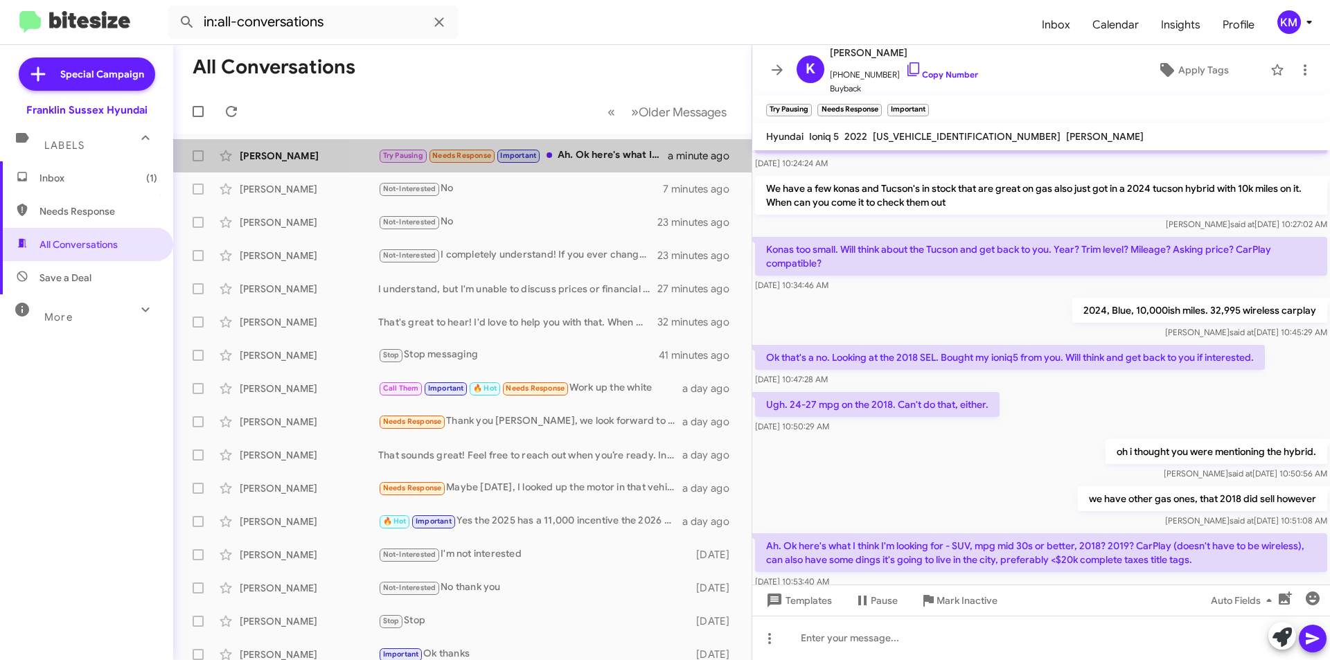
click at [600, 147] on div "Try Pausing Needs Response Important Ah. Ok here's what I think I'm looking for…" at bounding box center [522, 155] width 289 height 16
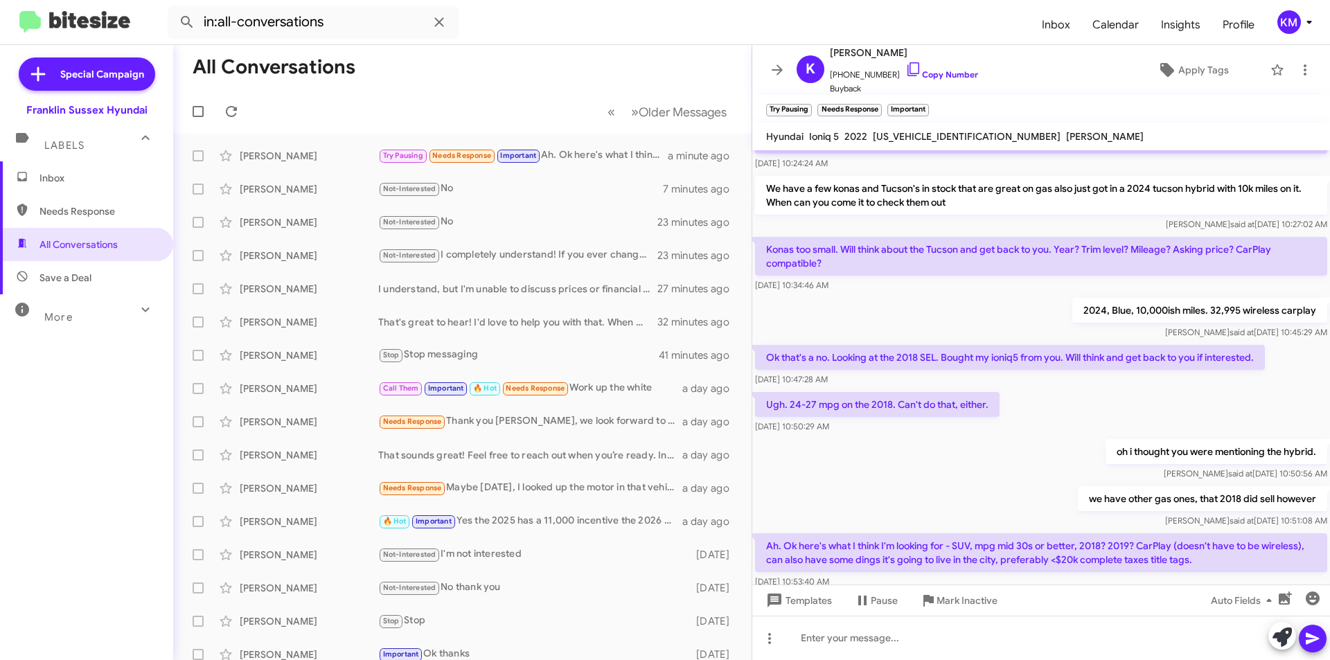
scroll to position [168, 0]
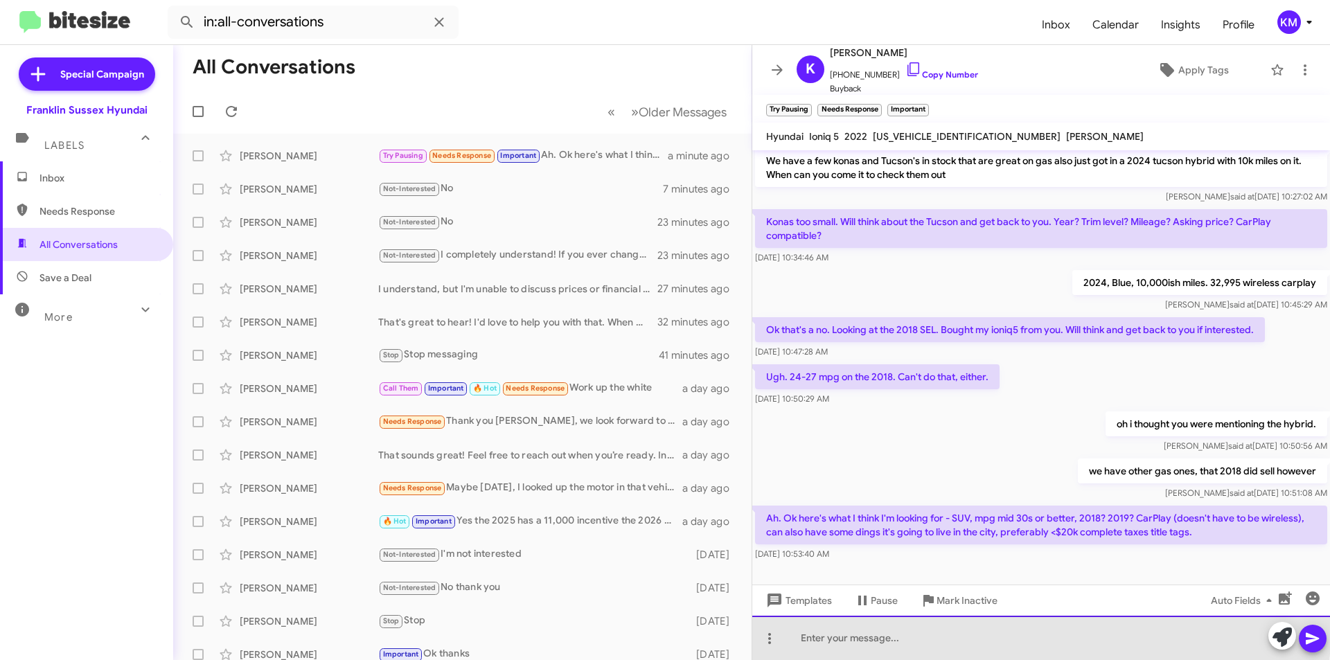
click at [888, 630] on div at bounding box center [1041, 638] width 578 height 44
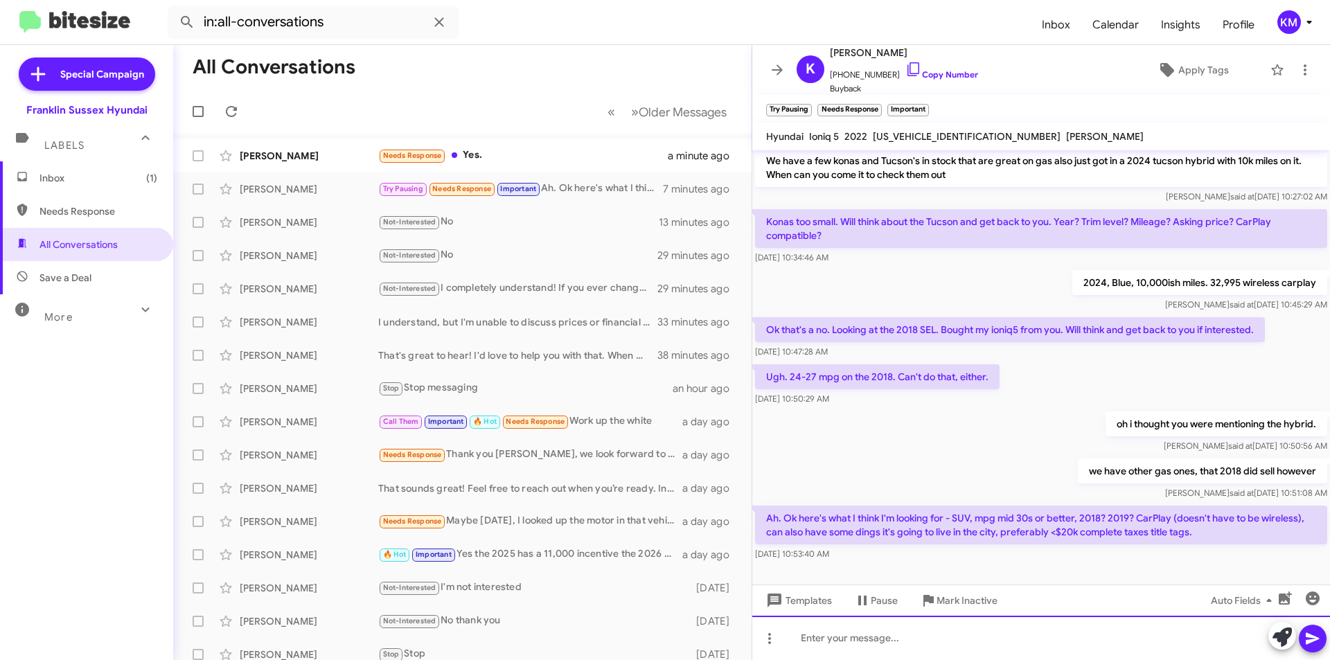
click at [880, 648] on div at bounding box center [1041, 638] width 578 height 44
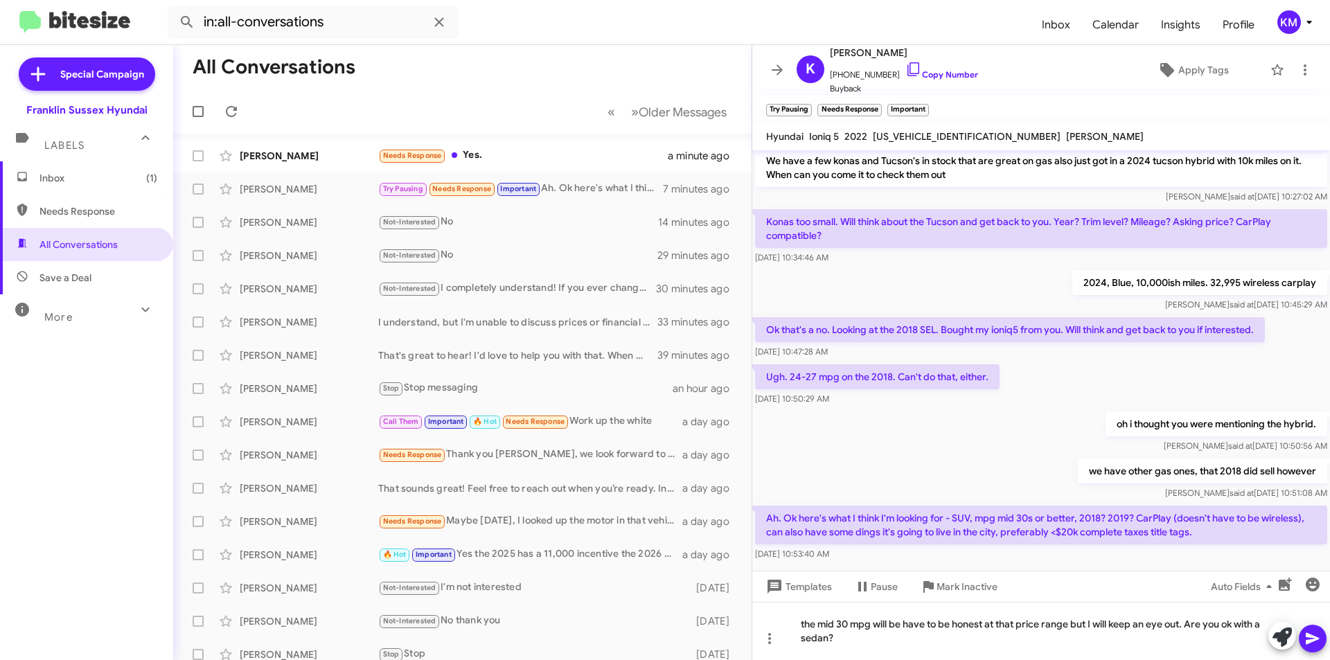
click at [1318, 647] on span at bounding box center [1312, 639] width 17 height 28
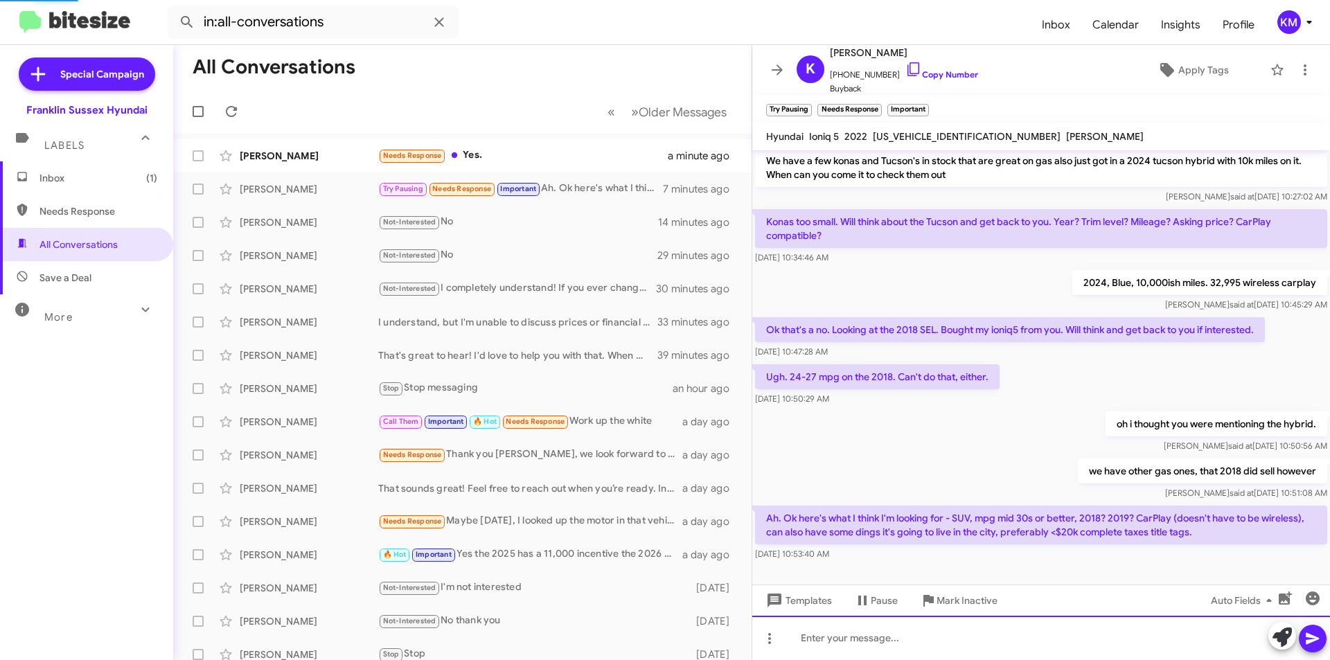
scroll to position [0, 0]
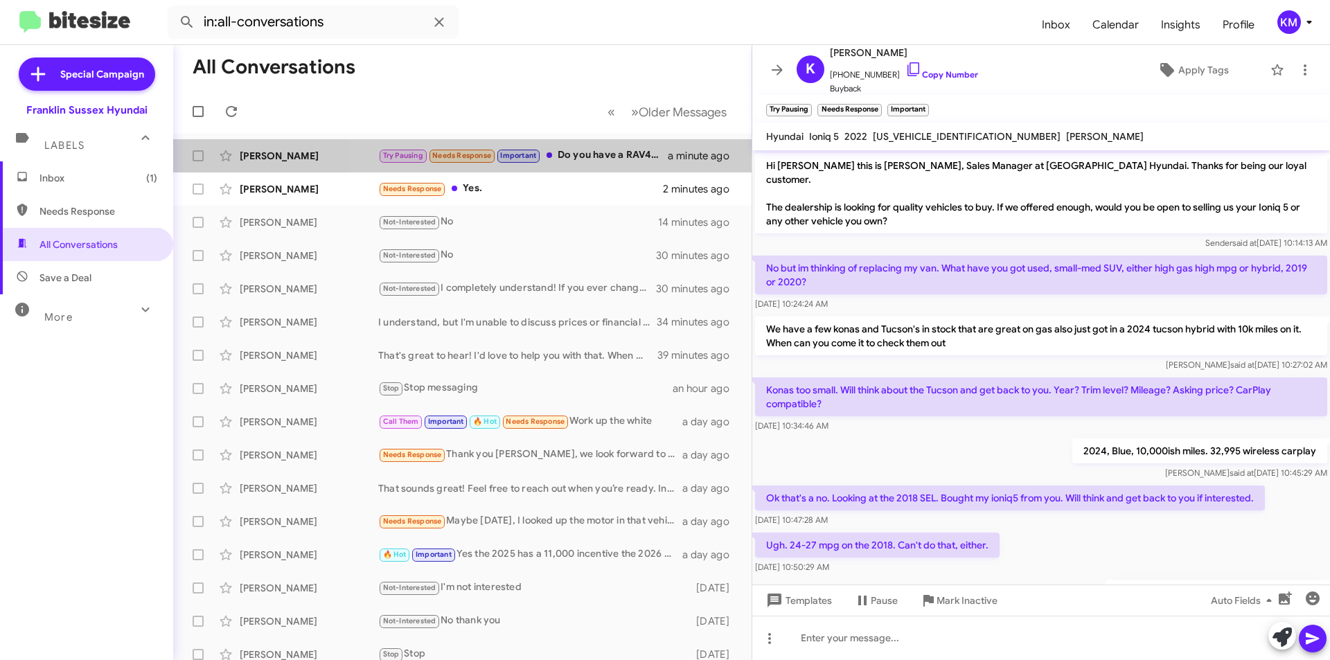
click at [584, 159] on div "Try Pausing Needs Response Important Do you have a RAV4 hybrid?" at bounding box center [522, 155] width 289 height 16
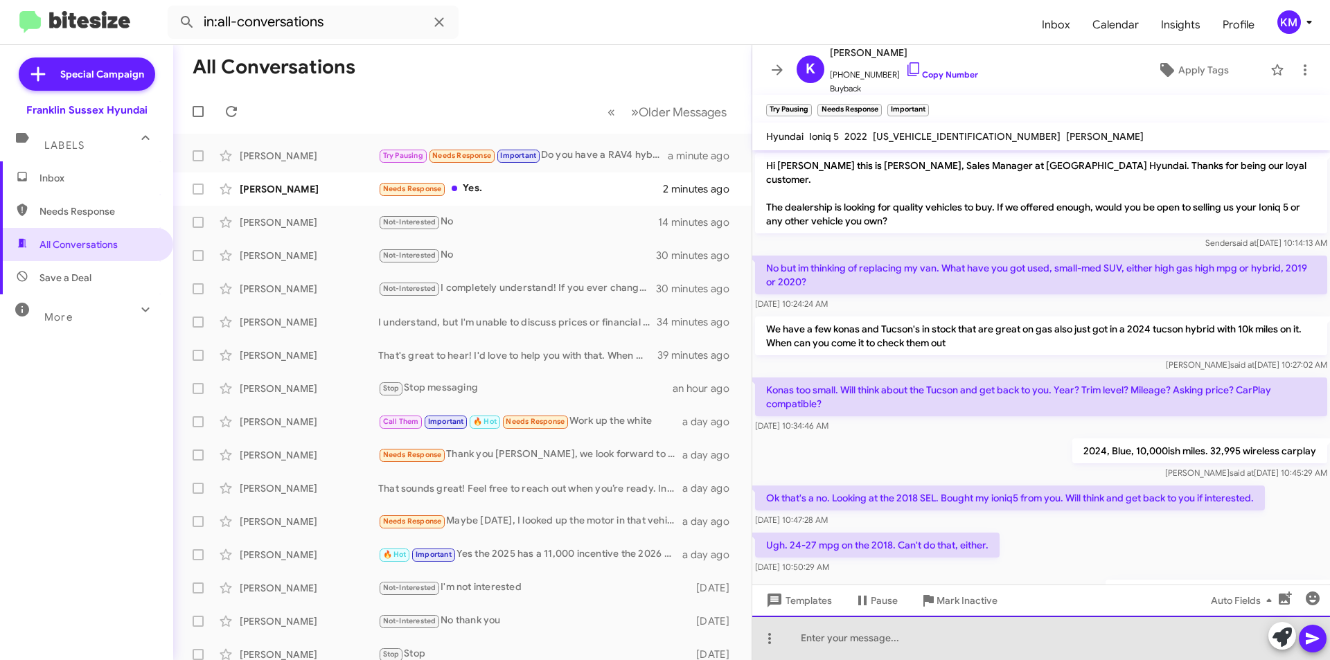
click at [830, 645] on div at bounding box center [1041, 638] width 578 height 44
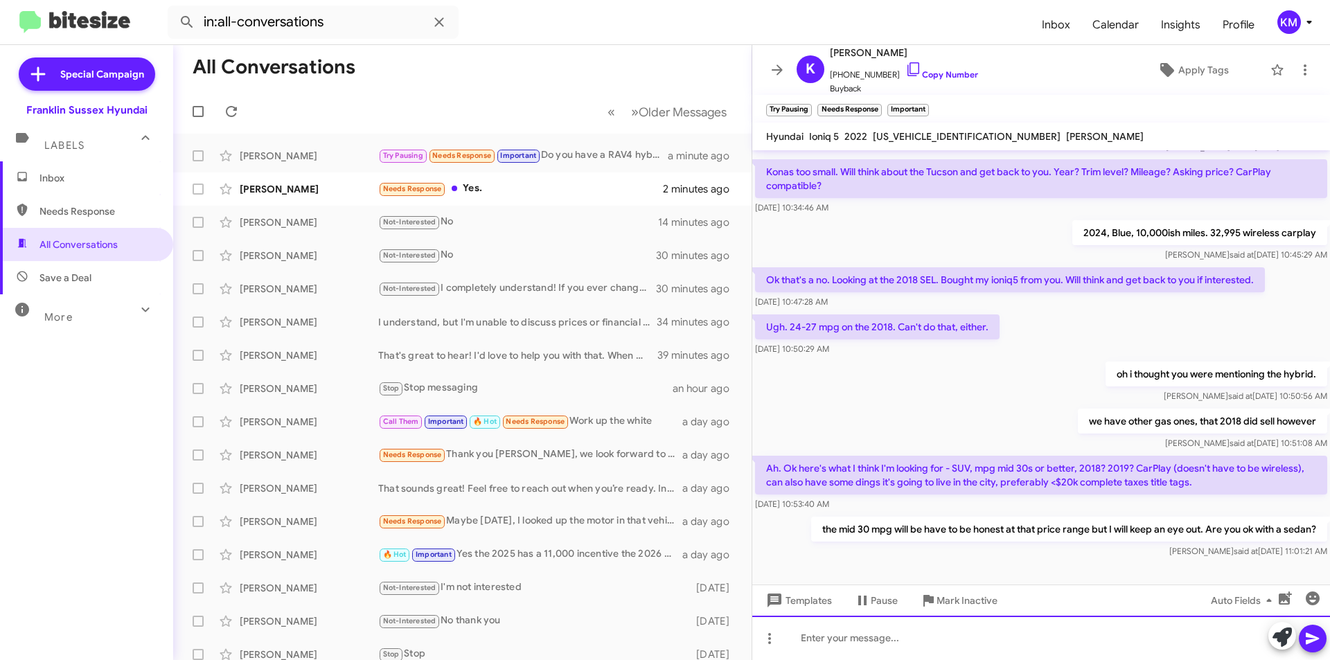
scroll to position [219, 0]
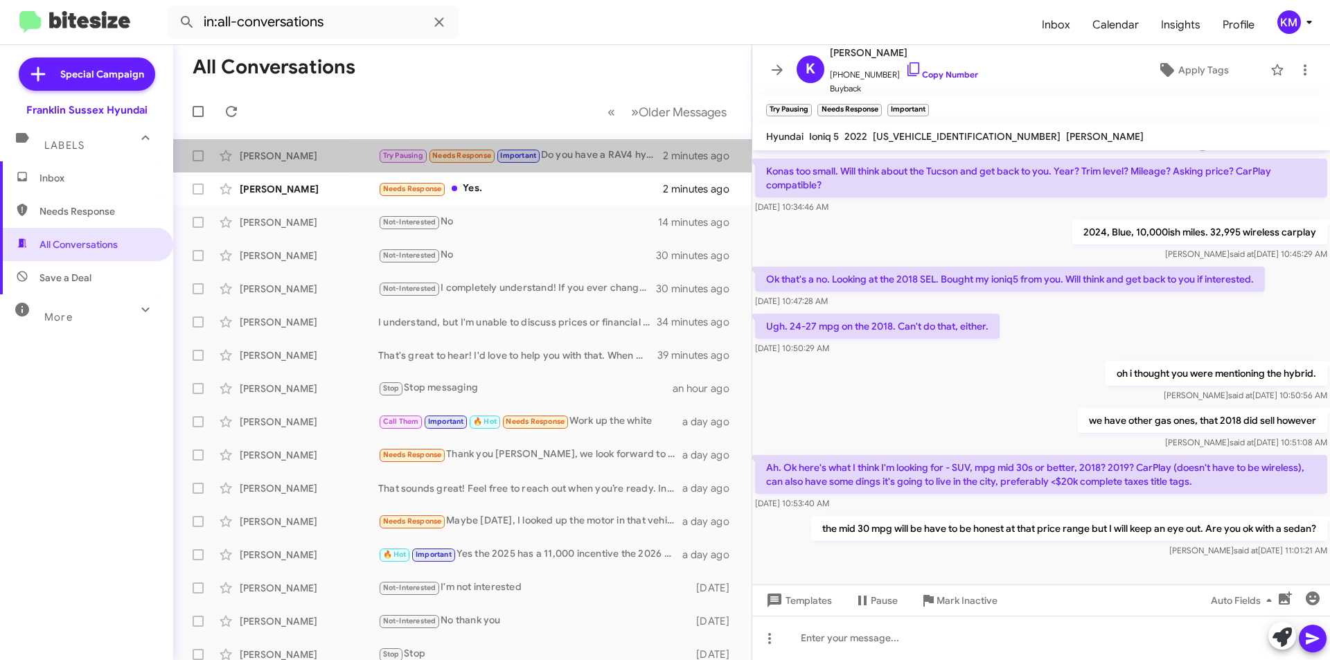
click at [563, 154] on div "Try Pausing Needs Response Important Do you have a RAV4 hybrid?" at bounding box center [520, 155] width 285 height 16
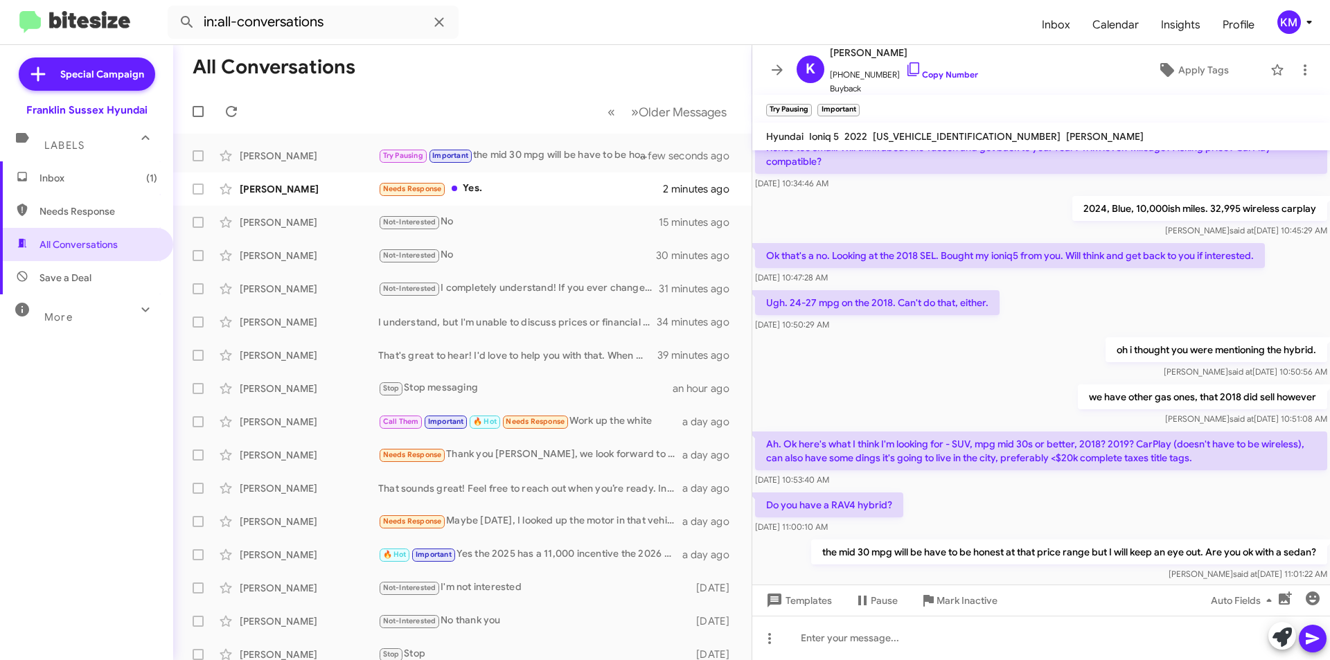
scroll to position [269, 0]
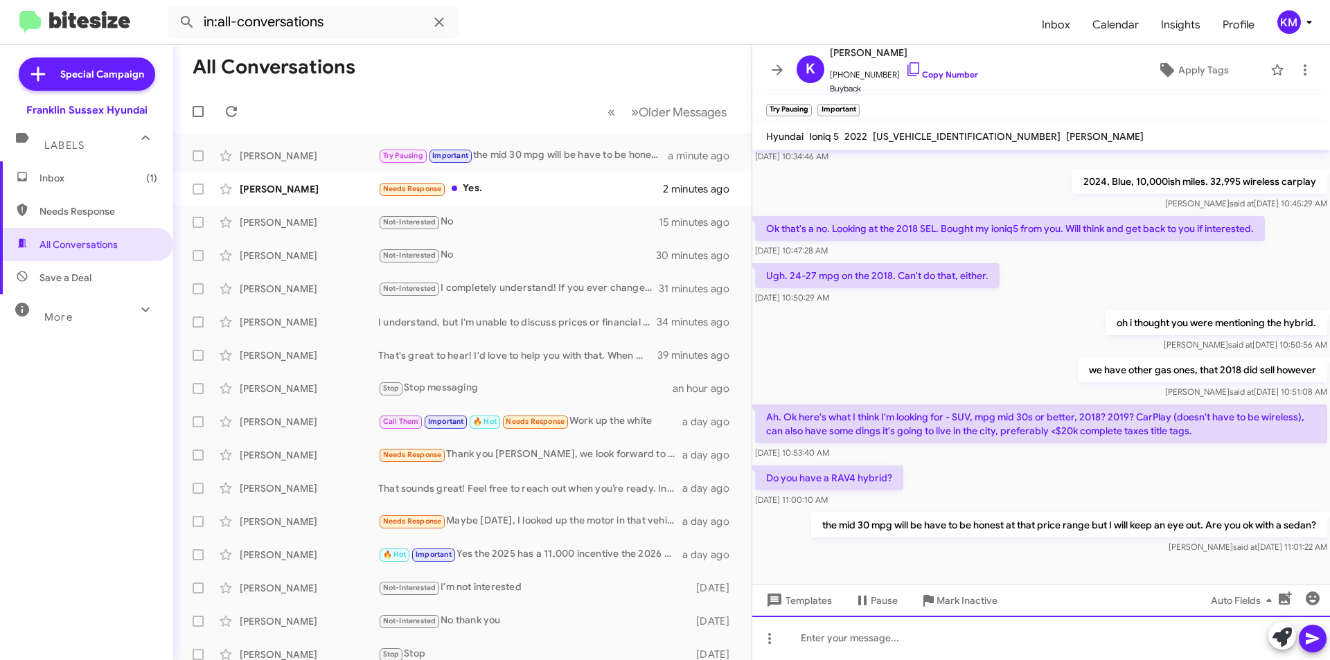
click at [850, 639] on div at bounding box center [1041, 638] width 578 height 44
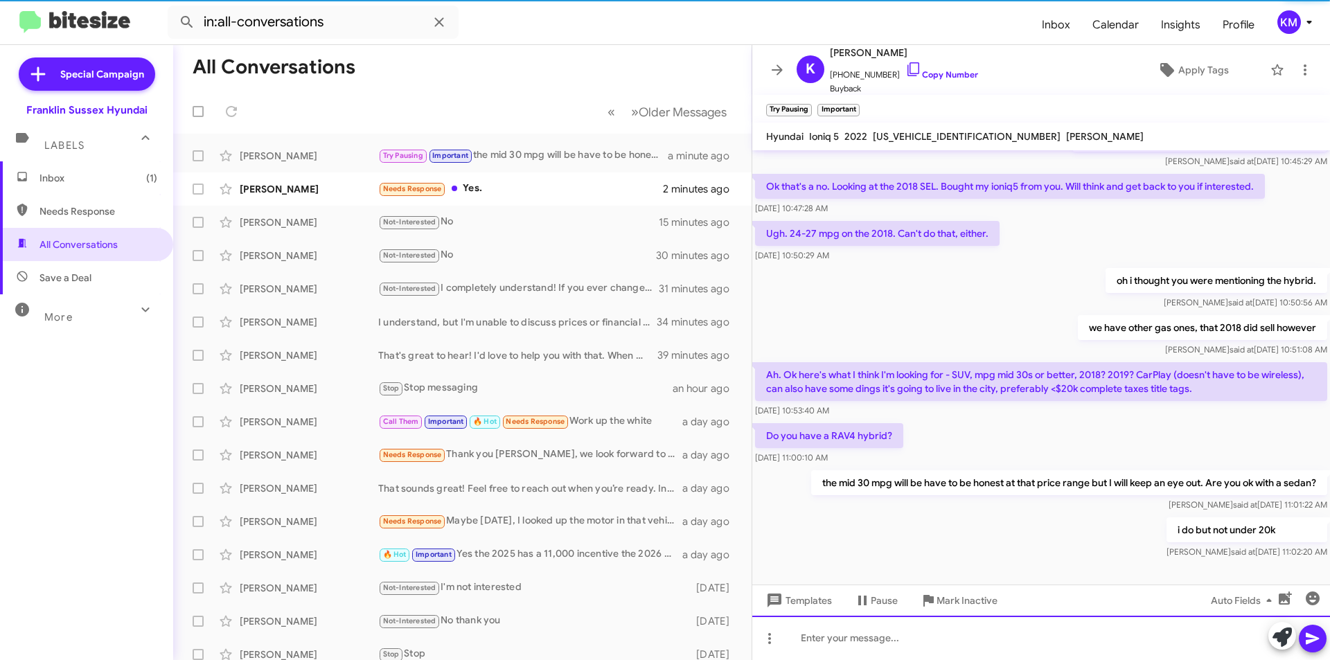
scroll to position [320, 0]
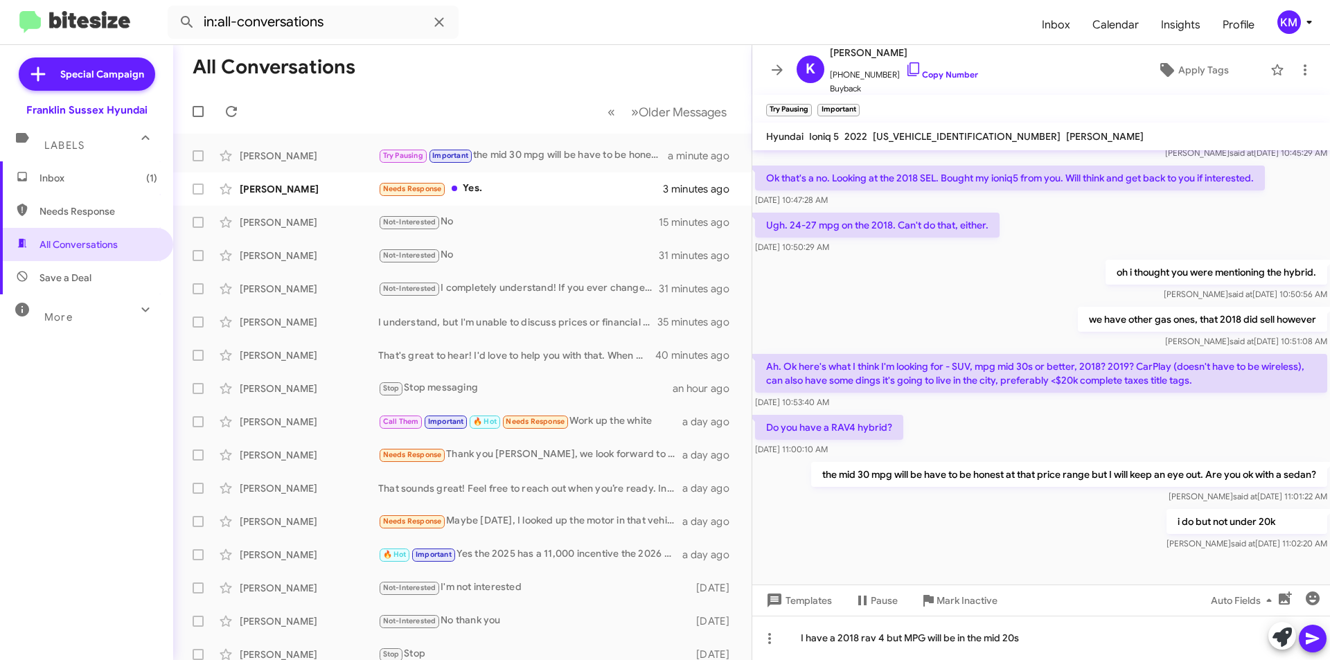
click at [1312, 633] on icon at bounding box center [1312, 638] width 17 height 17
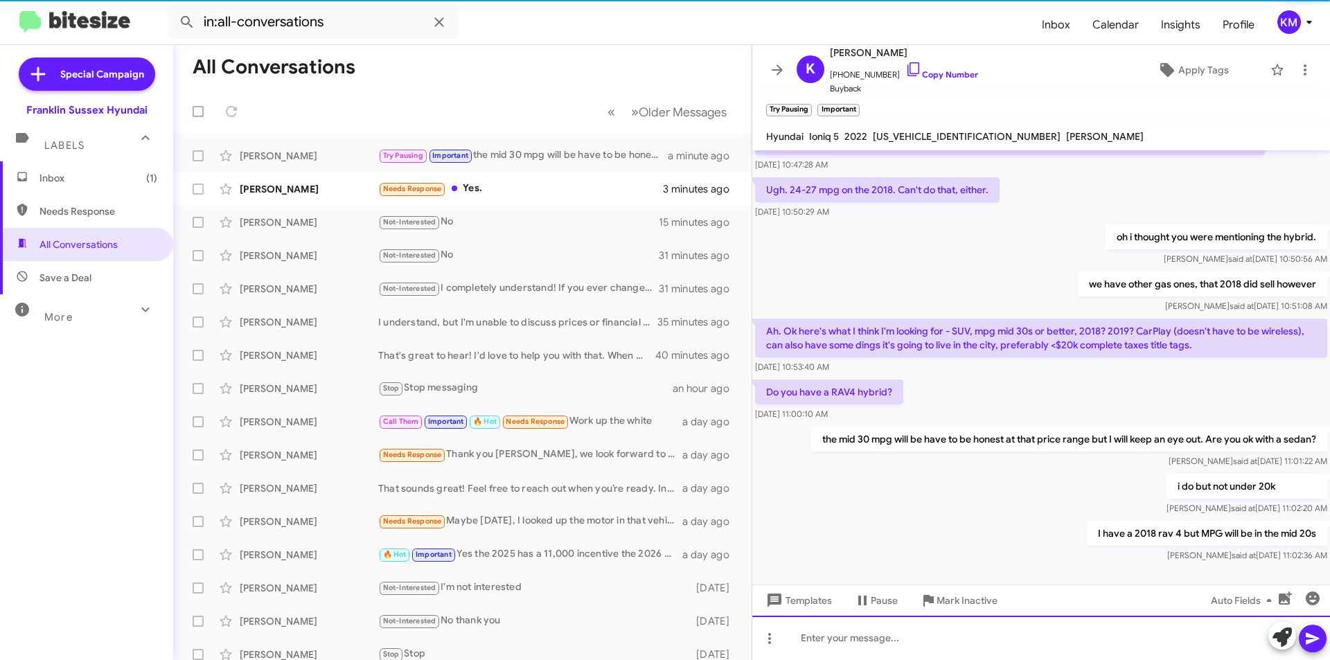
scroll to position [370, 0]
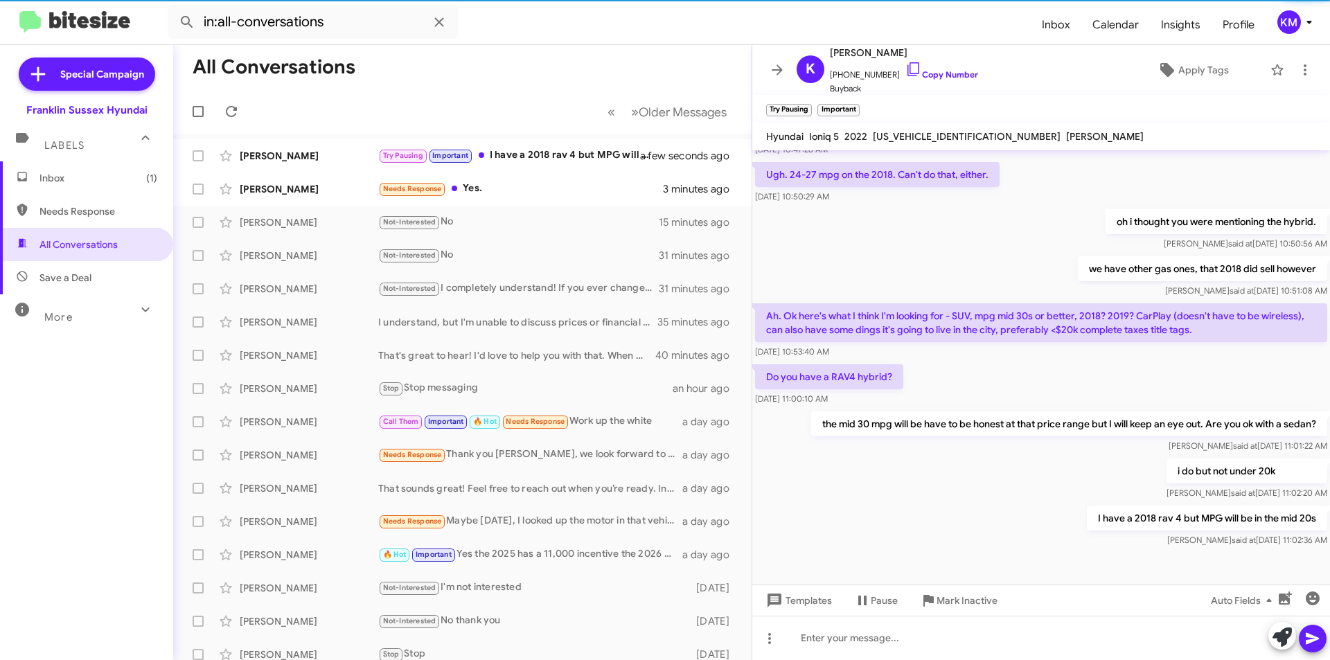
click at [1002, 465] on div "i do but not under 20k [PERSON_NAME] said at [DATE] 11:02:20 AM" at bounding box center [1041, 479] width 578 height 47
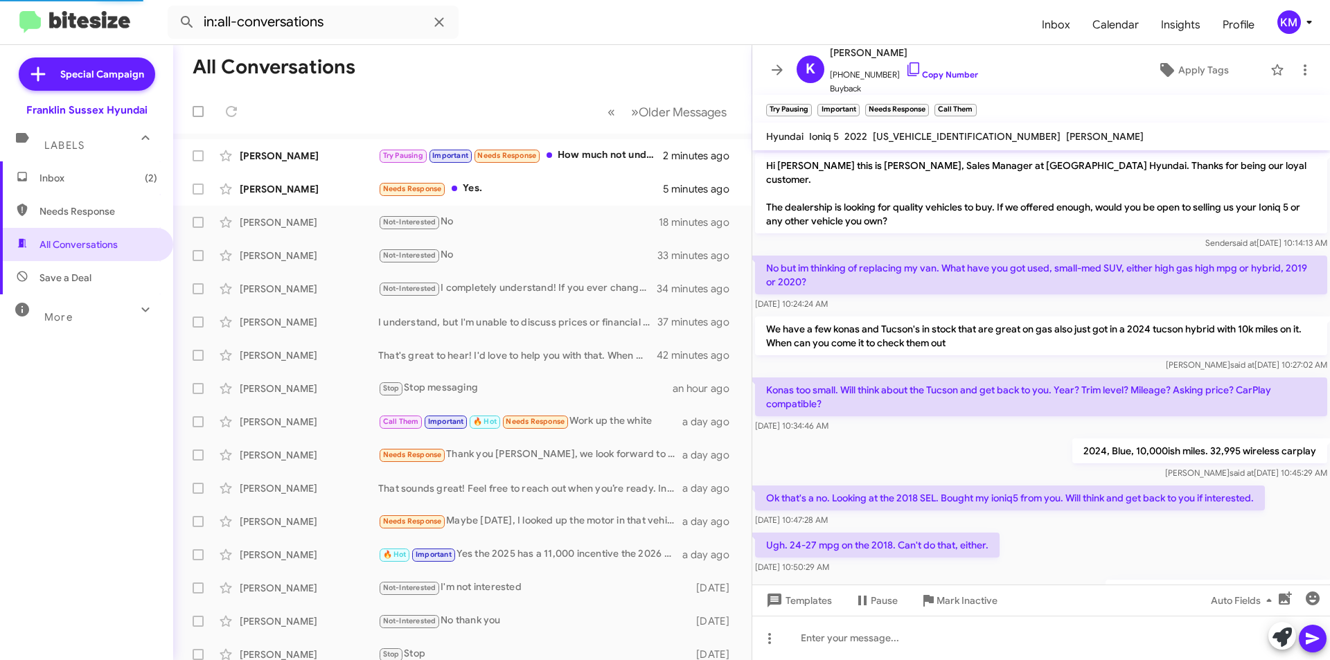
scroll to position [573, 0]
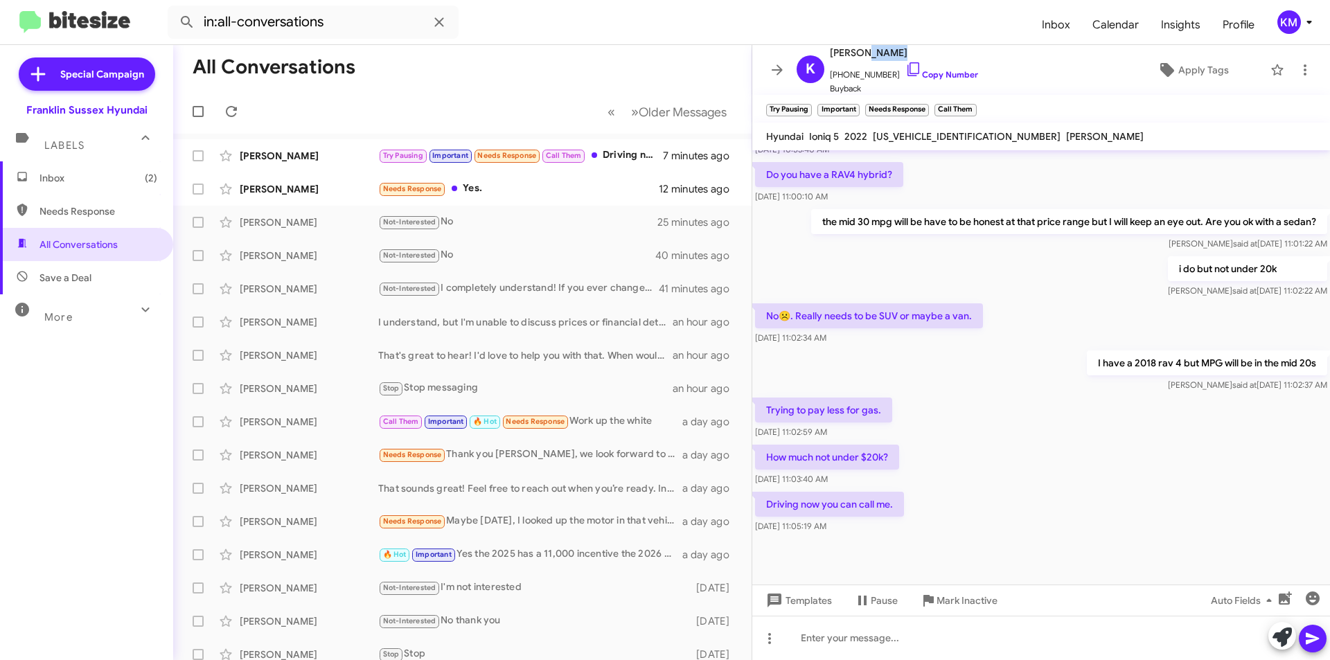
drag, startPoint x: 893, startPoint y: 53, endPoint x: 858, endPoint y: 55, distance: 35.4
click at [858, 55] on span "[PERSON_NAME]" at bounding box center [904, 52] width 148 height 17
copy span "[PERSON_NAME]"
click at [491, 494] on div "That sounds great! Feel free to reach out when you’re ready. In the meantime, i…" at bounding box center [530, 488] width 304 height 14
